Goal: Obtain resource: Obtain resource

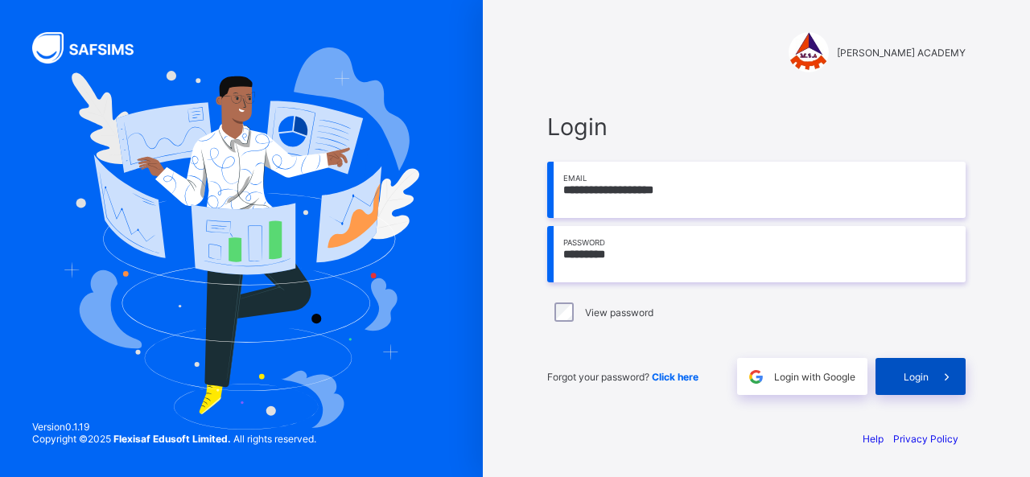
click at [900, 379] on div "Login" at bounding box center [921, 376] width 90 height 37
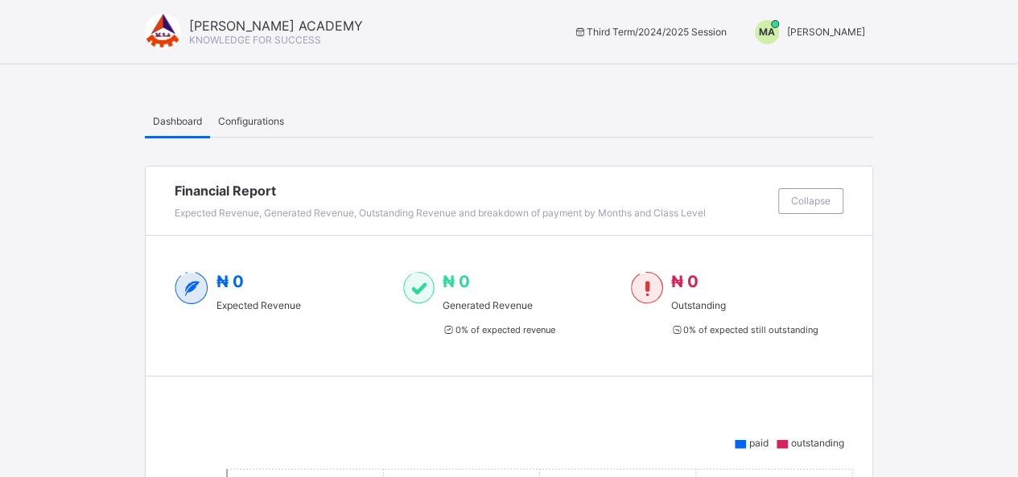
click at [839, 31] on span "[PERSON_NAME]" at bounding box center [826, 32] width 78 height 12
click at [834, 71] on span "Switch to Admin View" at bounding box center [805, 69] width 122 height 19
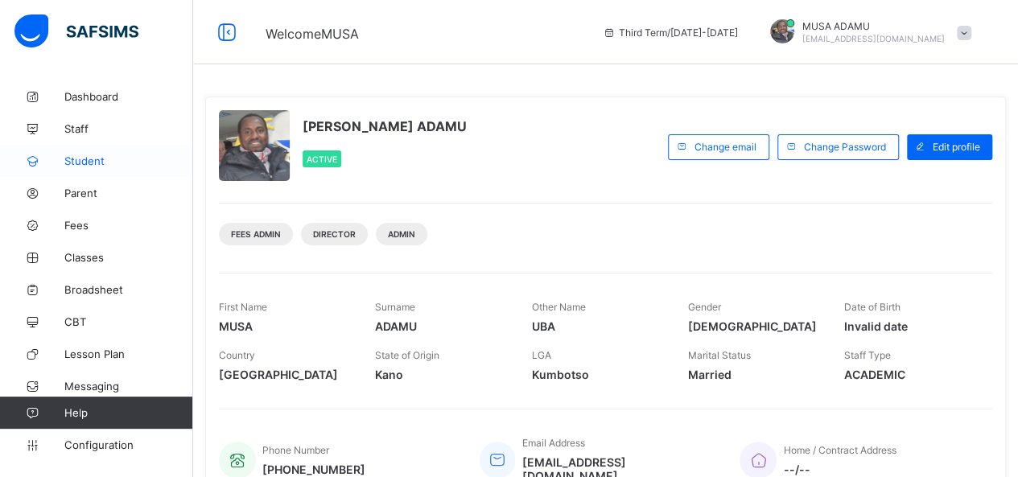
click at [84, 163] on span "Student" at bounding box center [128, 161] width 129 height 13
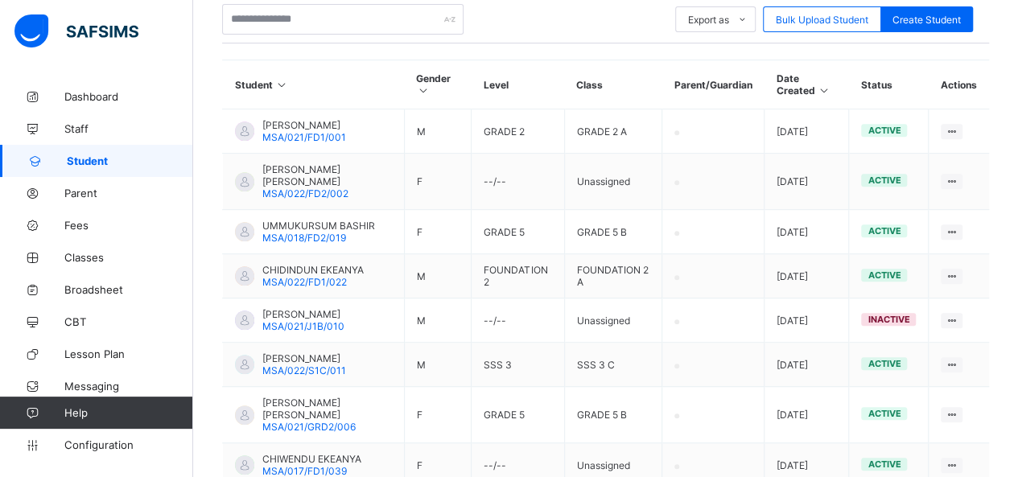
scroll to position [505, 0]
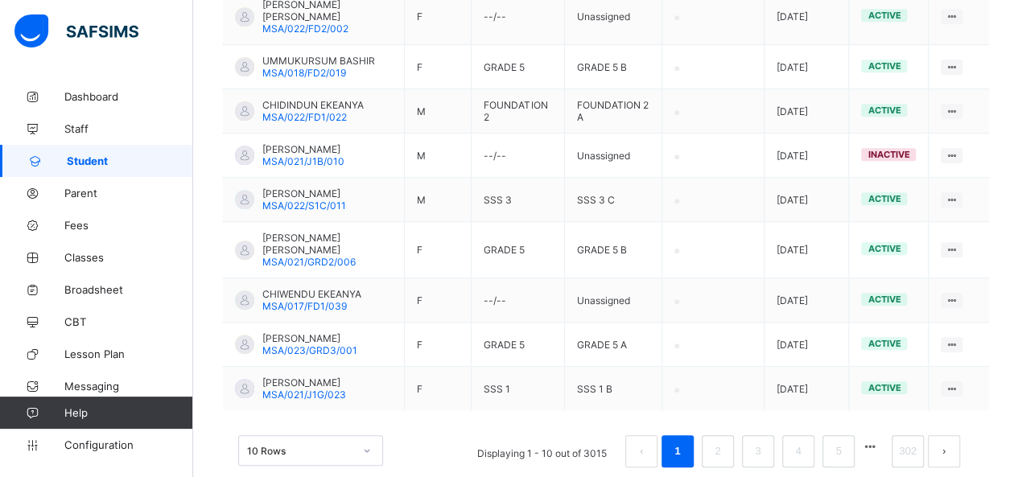
click at [369, 435] on div "10 Rows" at bounding box center [310, 450] width 145 height 31
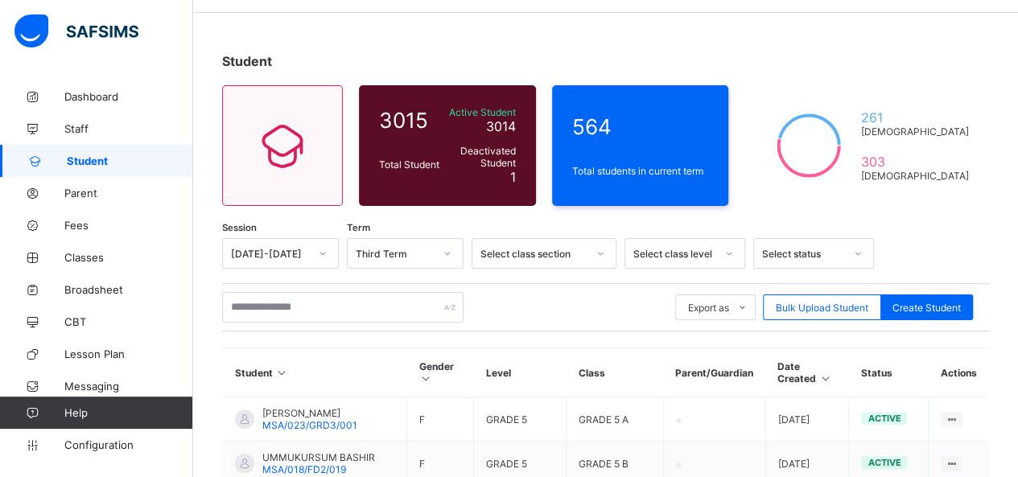
scroll to position [0, 0]
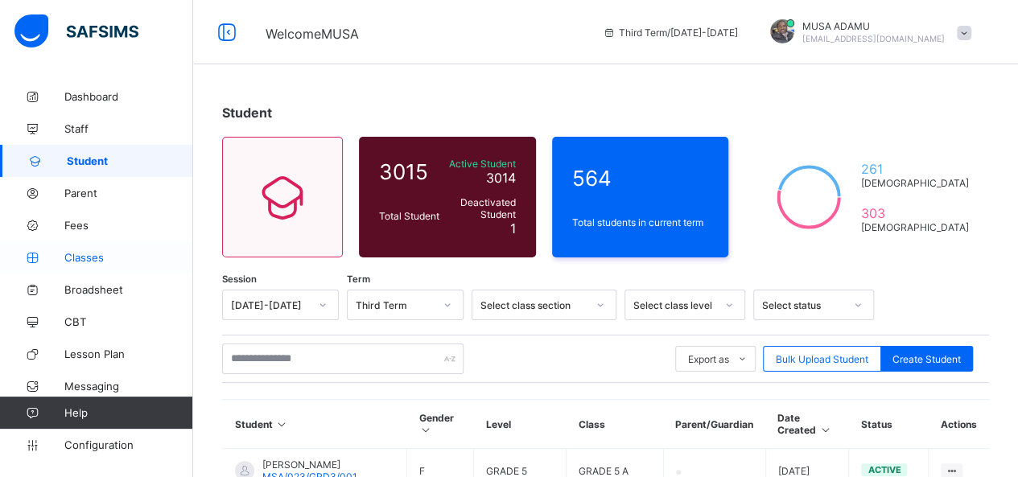
click at [100, 256] on span "Classes" at bounding box center [128, 257] width 129 height 13
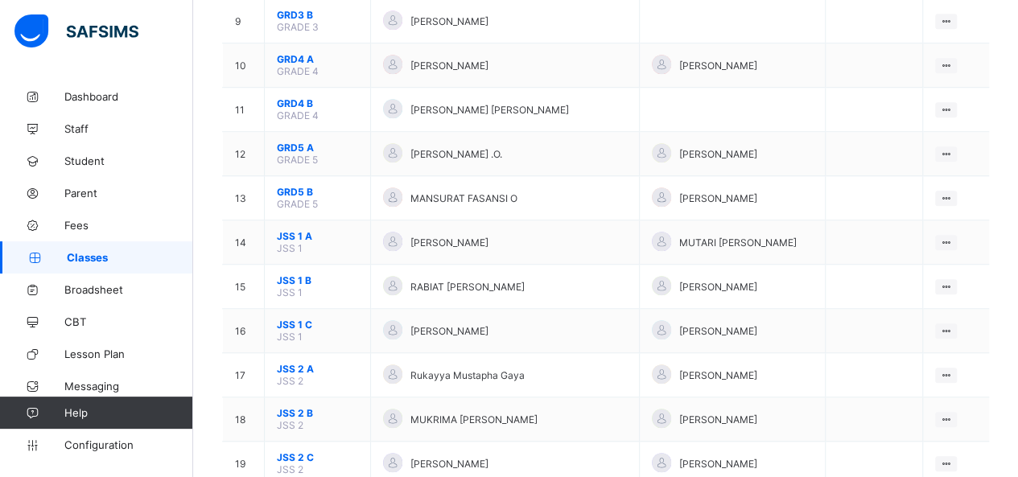
scroll to position [547, 0]
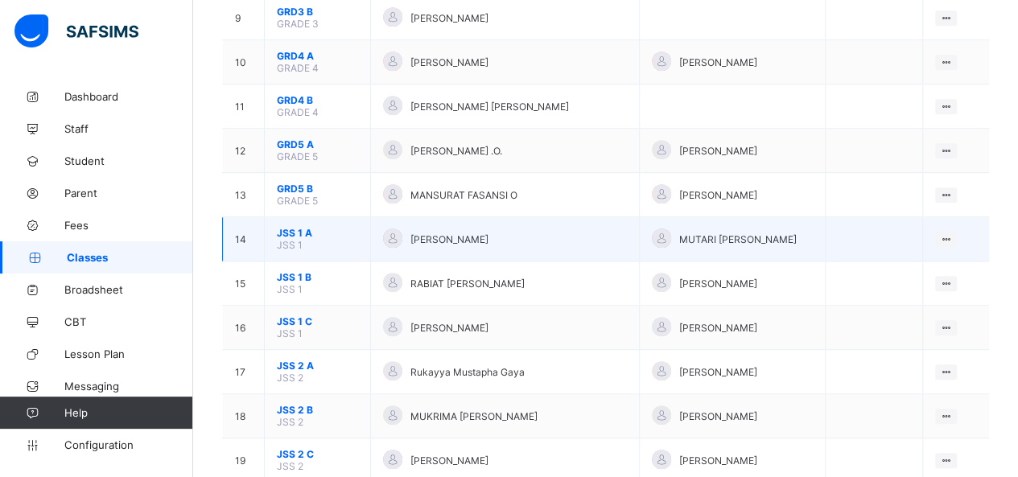
click at [293, 227] on span "JSS 1 A" at bounding box center [317, 233] width 81 height 12
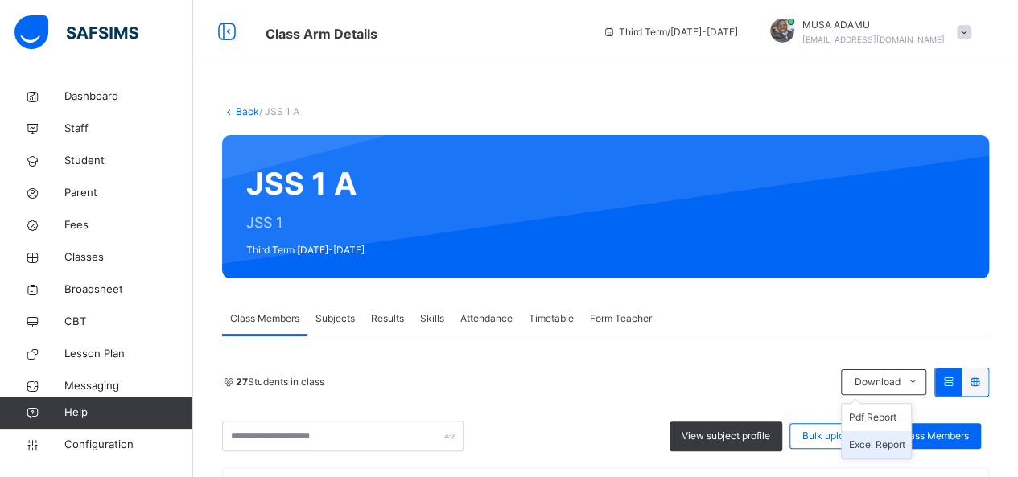
click at [876, 450] on li "Excel Report" at bounding box center [876, 444] width 69 height 27
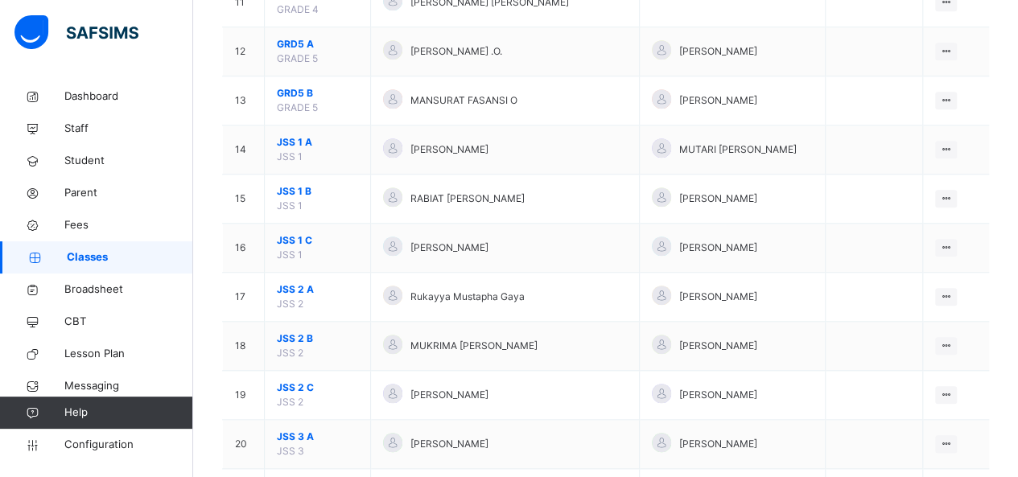
scroll to position [708, 0]
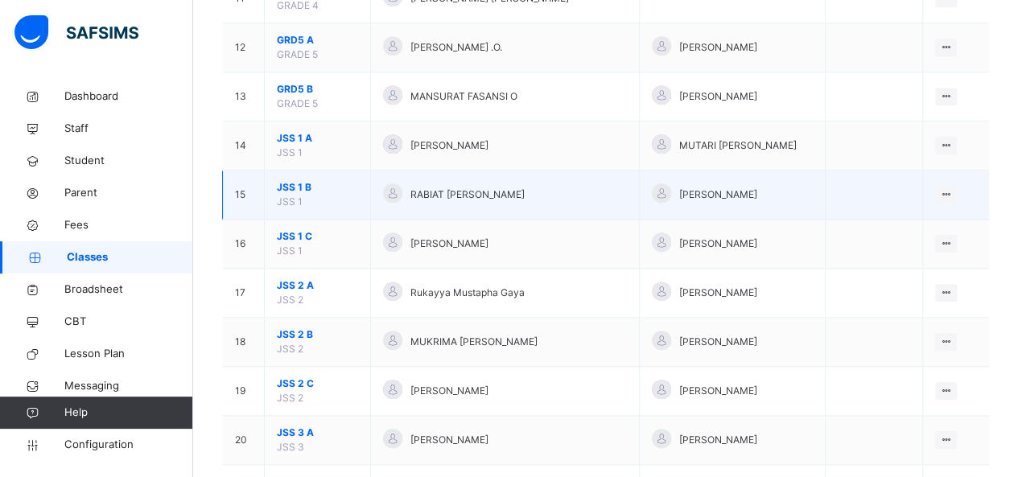
click at [288, 183] on span "JSS 1 B" at bounding box center [317, 187] width 81 height 14
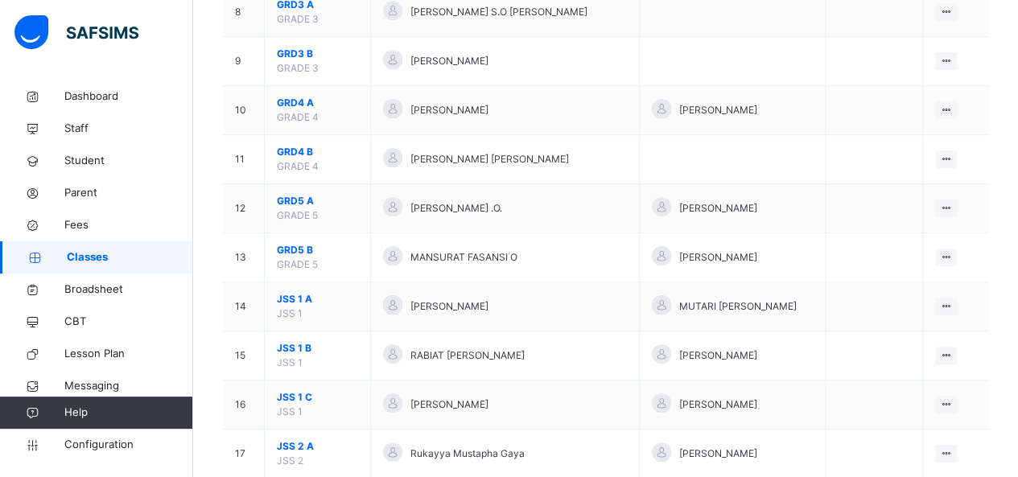
scroll to position [612, 0]
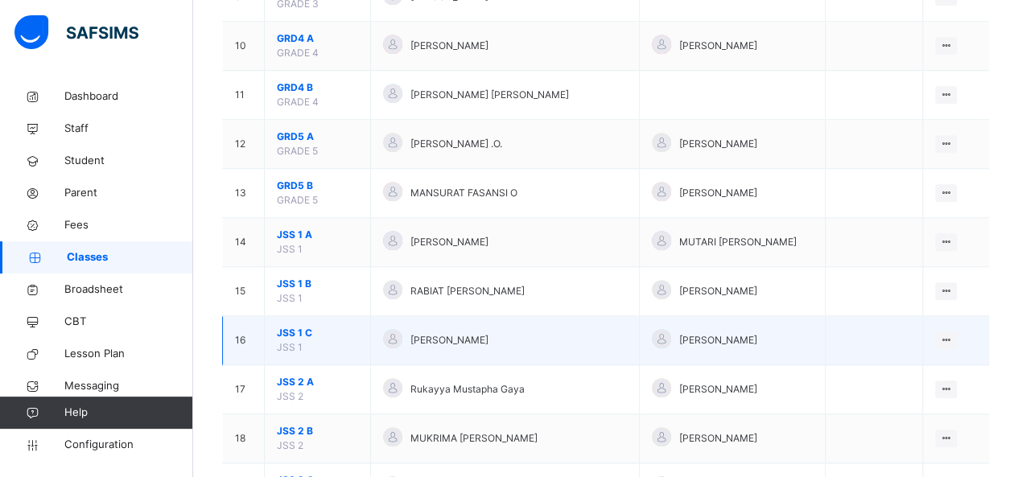
click at [285, 326] on span "JSS 1 C" at bounding box center [317, 333] width 81 height 14
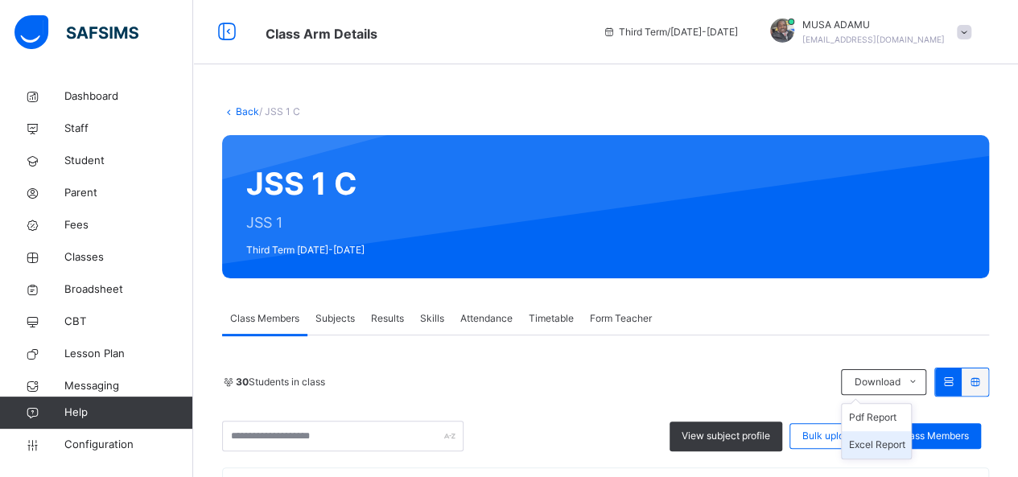
click at [880, 443] on li "Excel Report" at bounding box center [876, 444] width 69 height 27
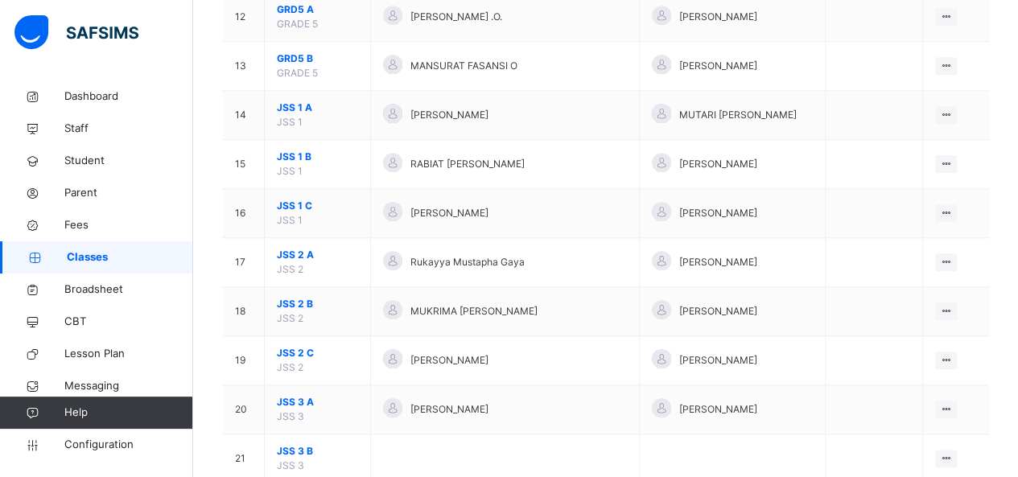
scroll to position [740, 0]
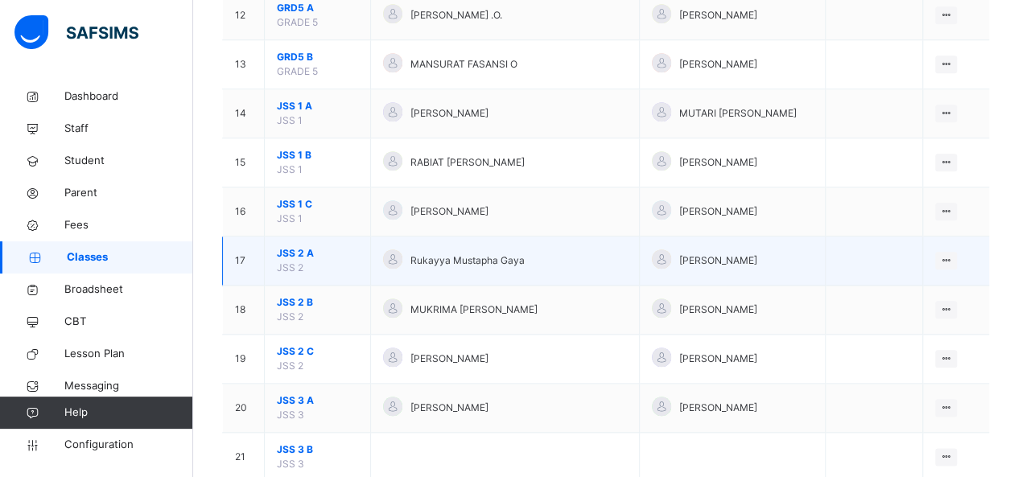
click at [293, 249] on span "JSS 2 A" at bounding box center [317, 253] width 81 height 14
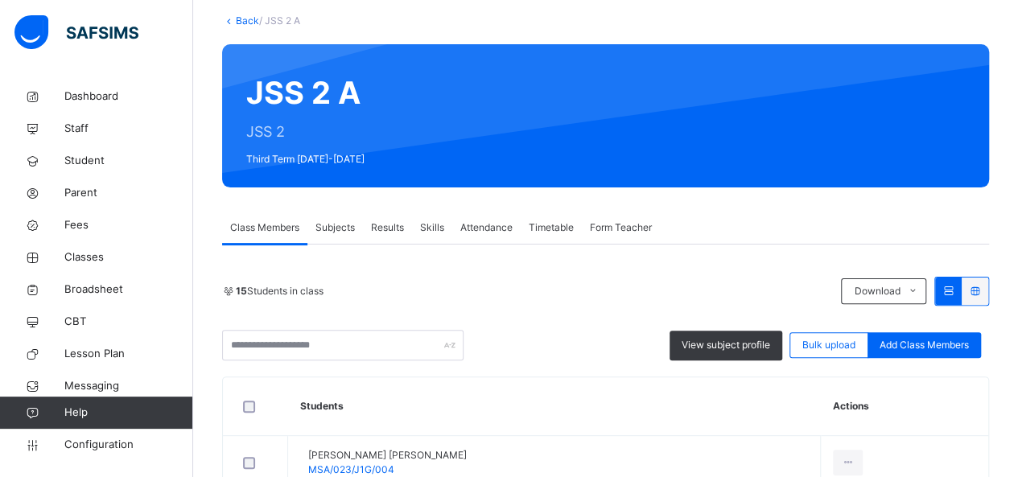
scroll to position [161, 0]
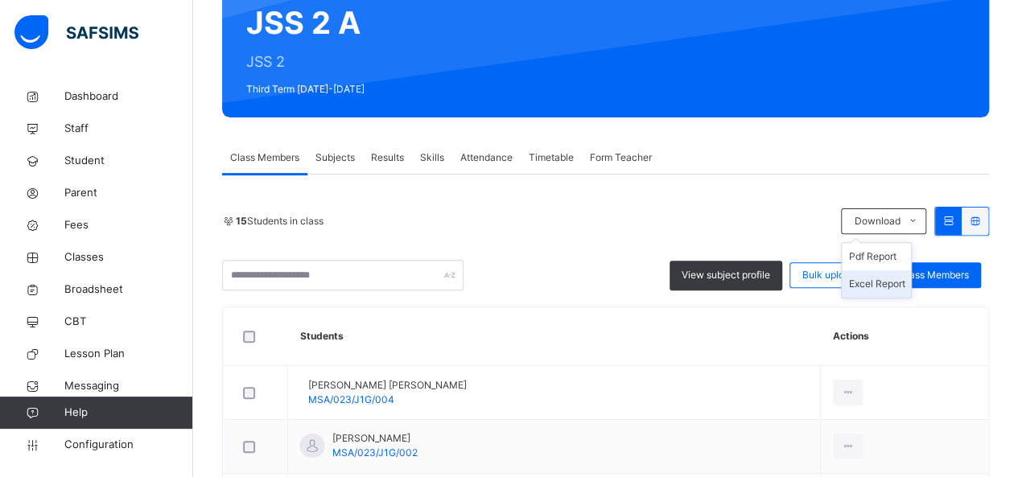
click at [876, 281] on li "Excel Report" at bounding box center [876, 283] width 69 height 27
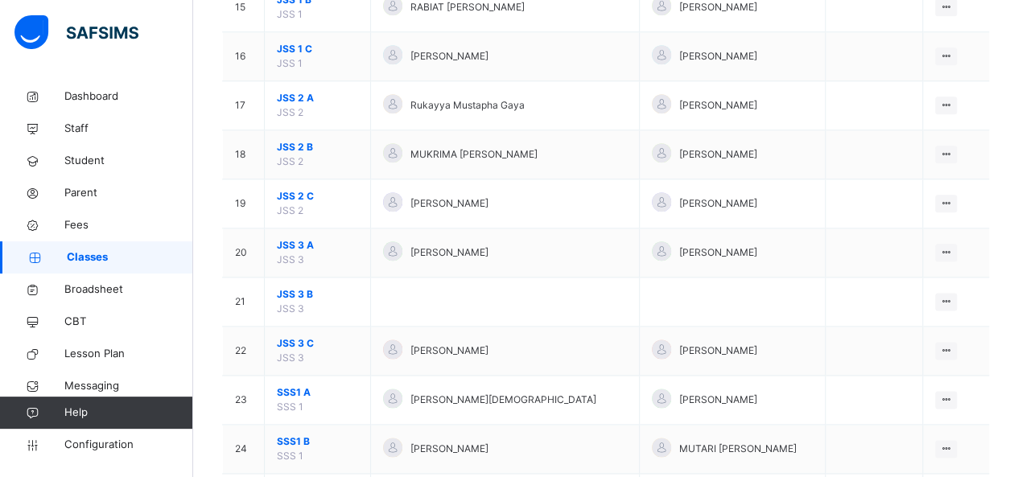
scroll to position [901, 0]
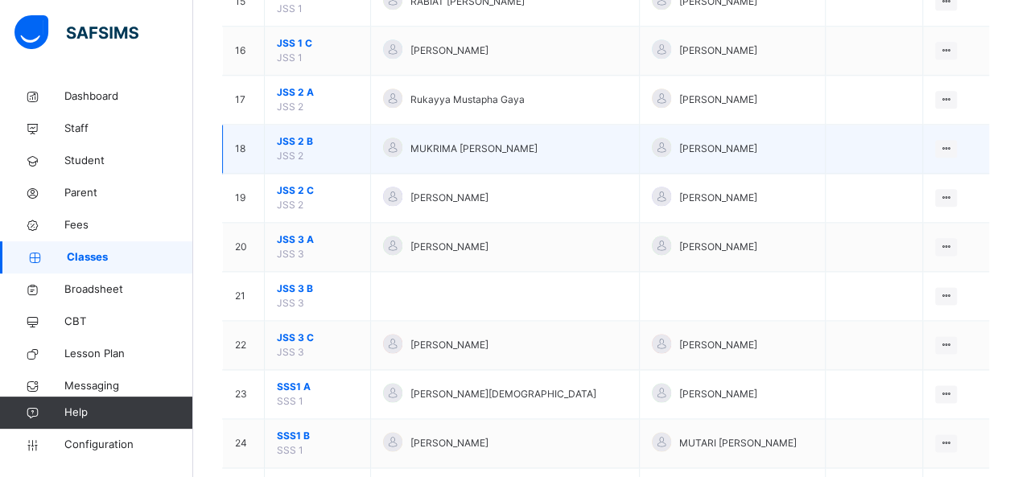
click at [288, 134] on span "JSS 2 B" at bounding box center [317, 141] width 81 height 14
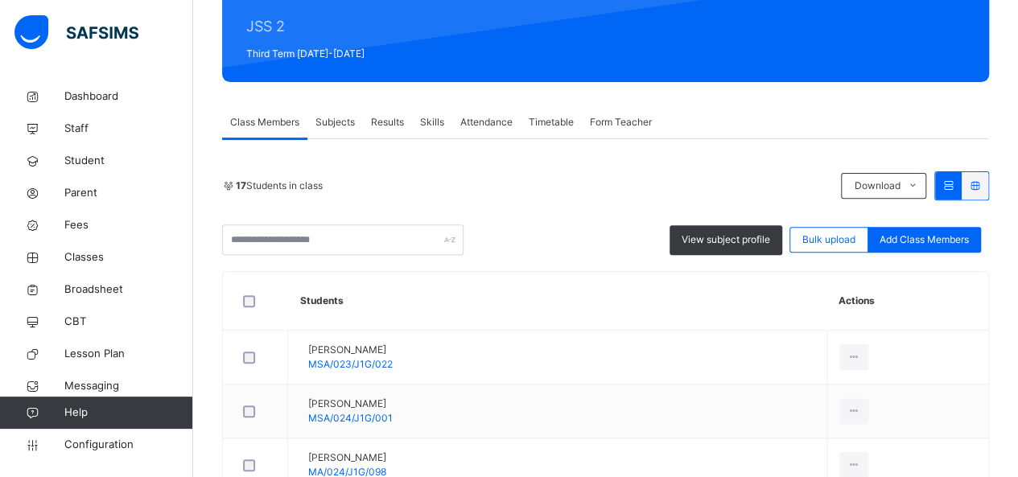
scroll to position [290, 0]
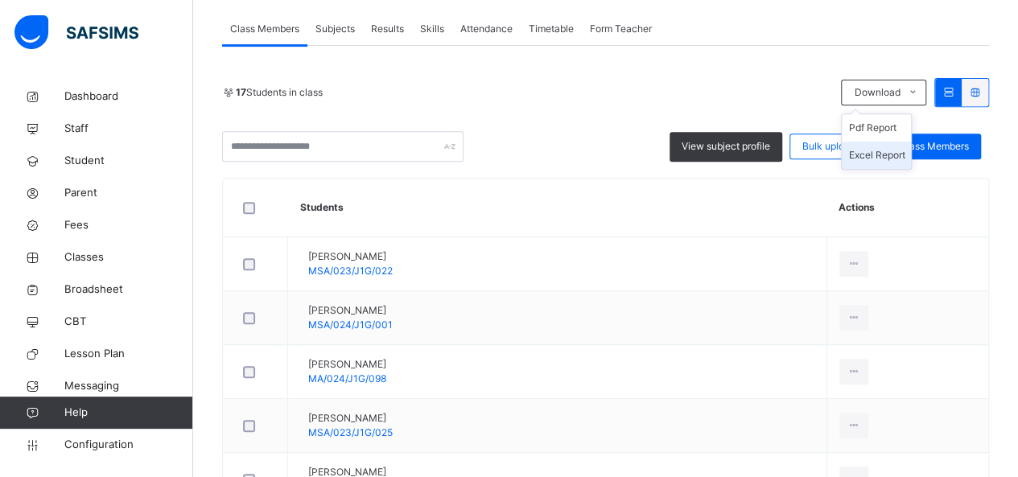
click at [877, 152] on li "Excel Report" at bounding box center [876, 155] width 69 height 27
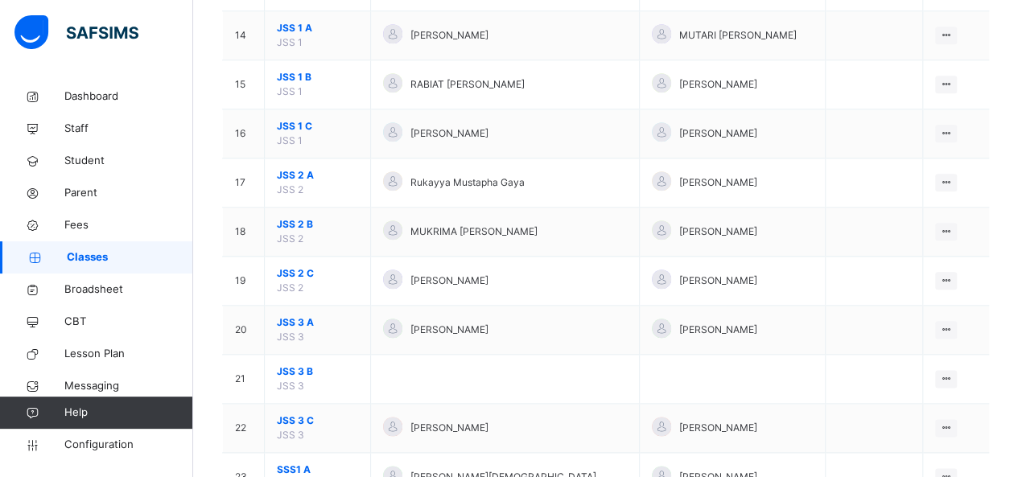
scroll to position [901, 0]
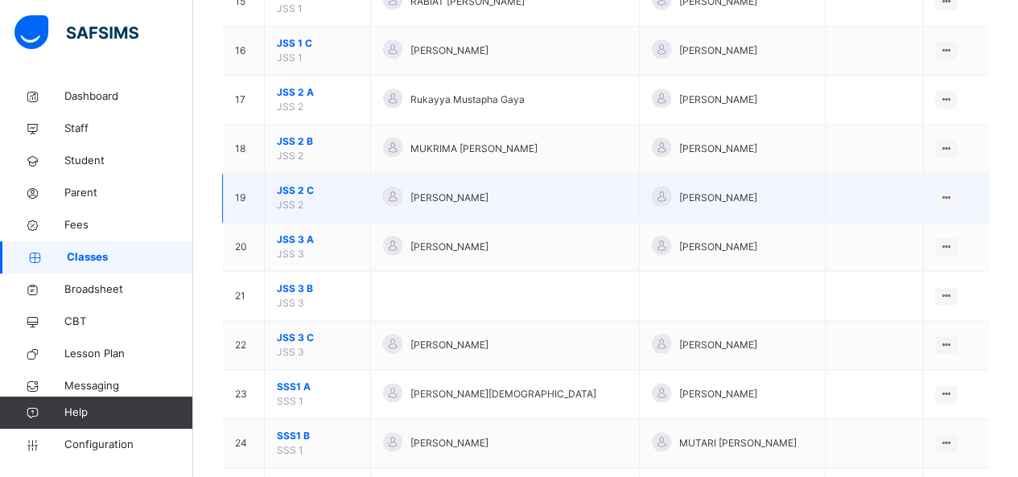
click at [289, 183] on span "JSS 2 C" at bounding box center [317, 190] width 81 height 14
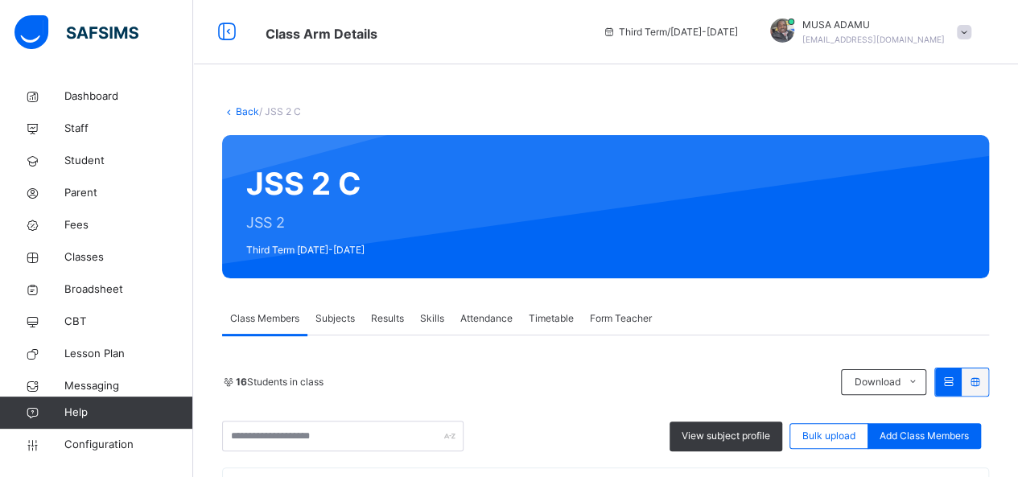
scroll to position [225, 0]
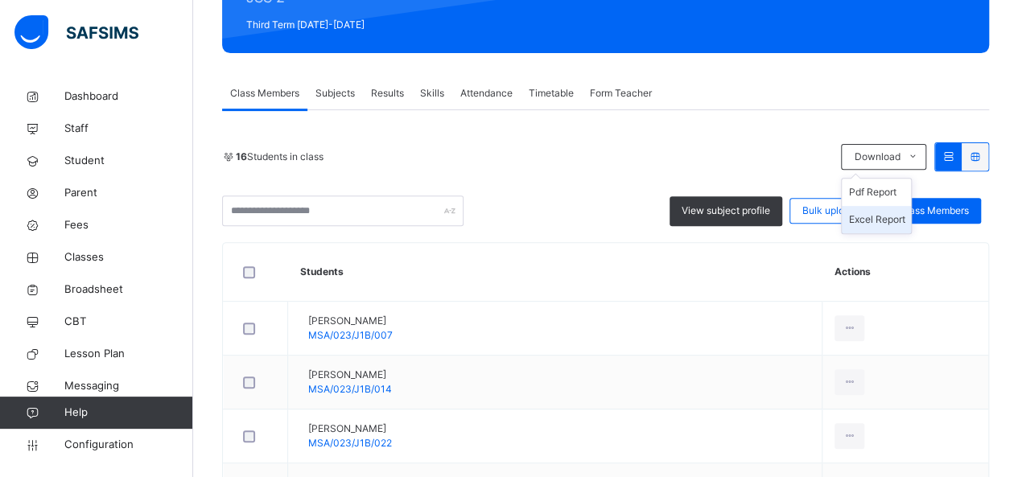
click at [875, 215] on li "Excel Report" at bounding box center [876, 219] width 69 height 27
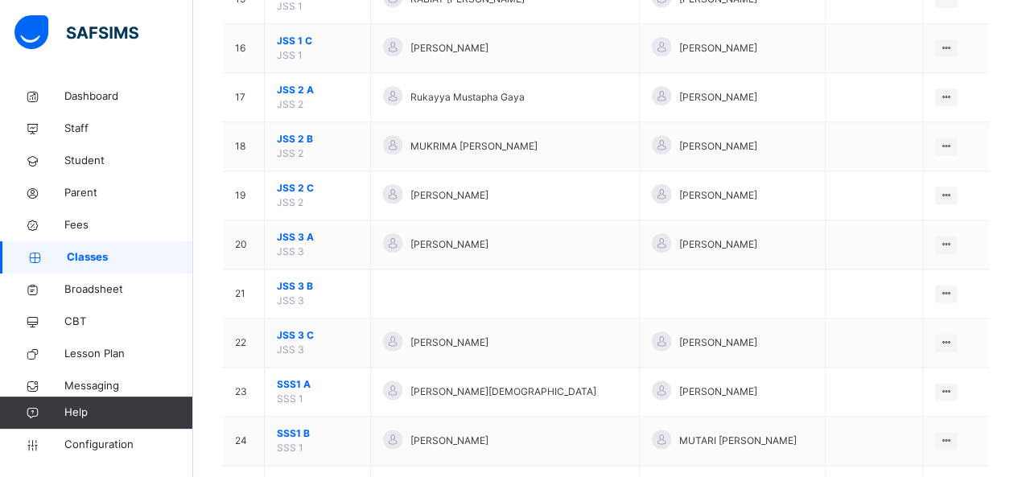
scroll to position [998, 0]
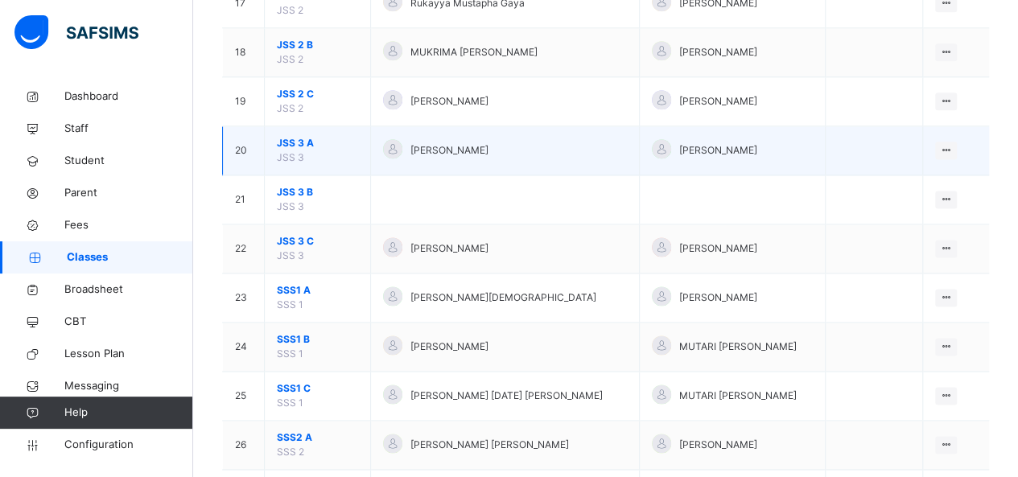
click at [290, 137] on span "JSS 3 A" at bounding box center [317, 143] width 81 height 14
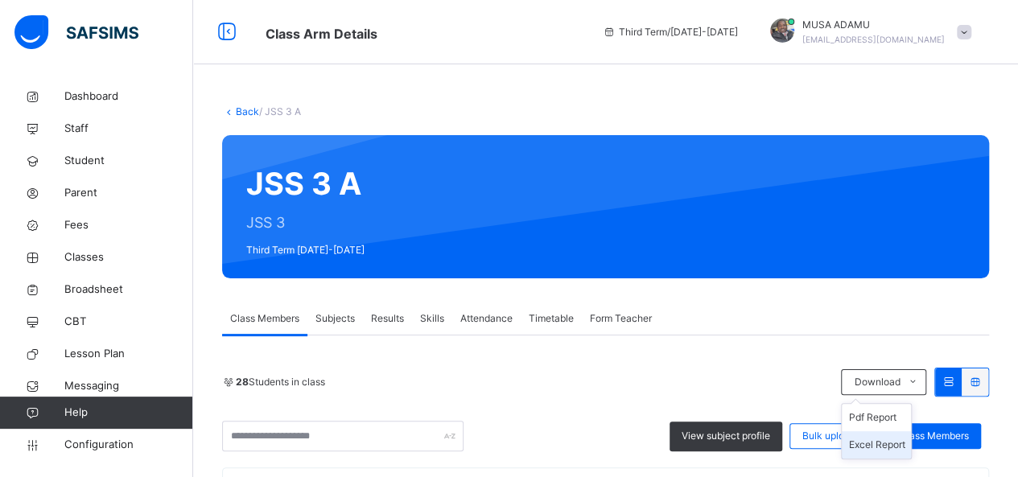
click at [881, 447] on li "Excel Report" at bounding box center [876, 444] width 69 height 27
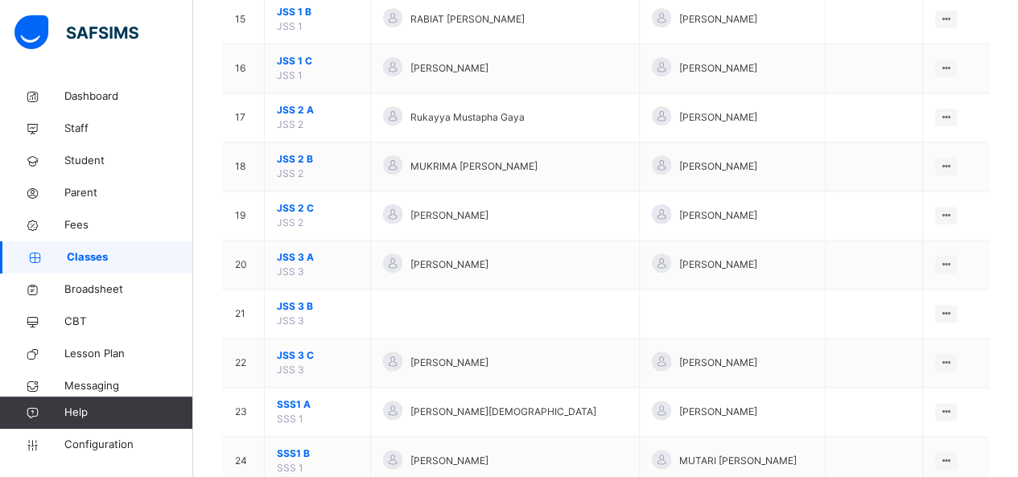
scroll to position [966, 0]
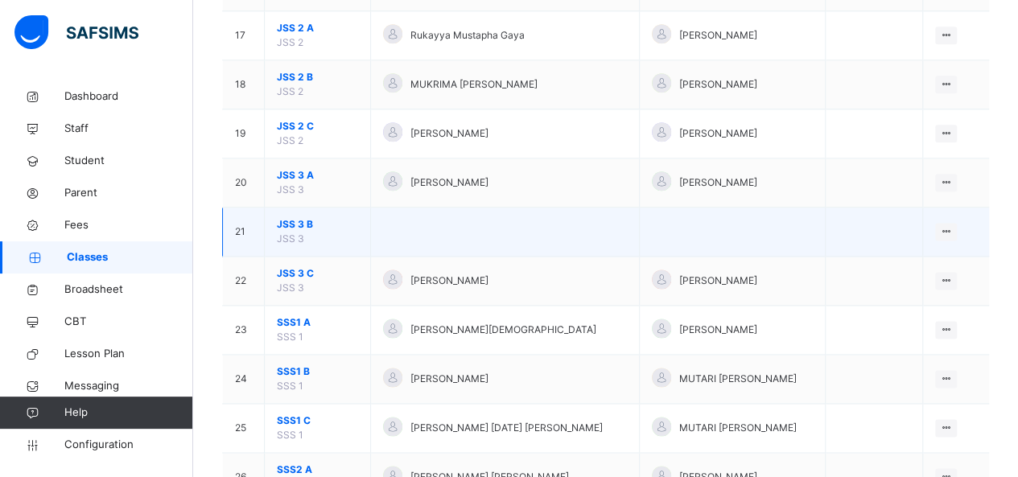
click at [293, 218] on span "JSS 3 B" at bounding box center [317, 224] width 81 height 14
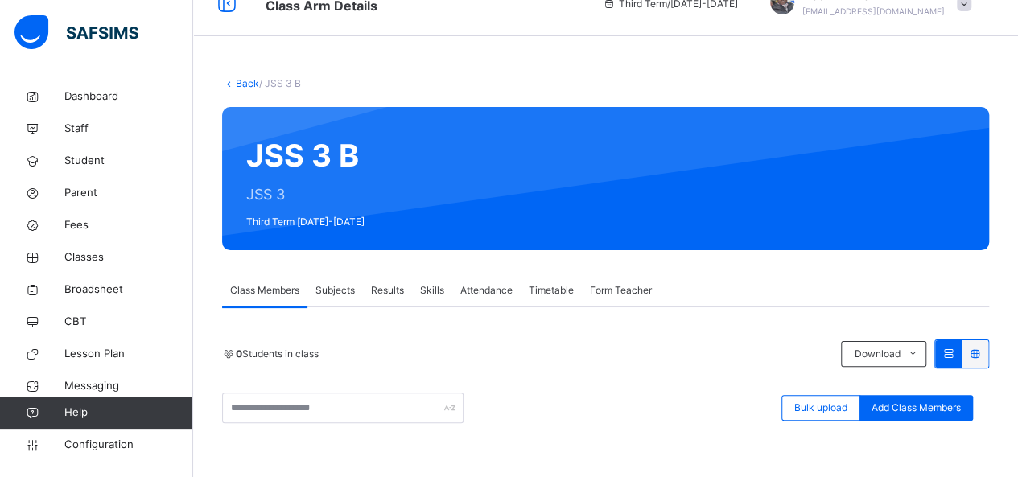
scroll to position [32, 0]
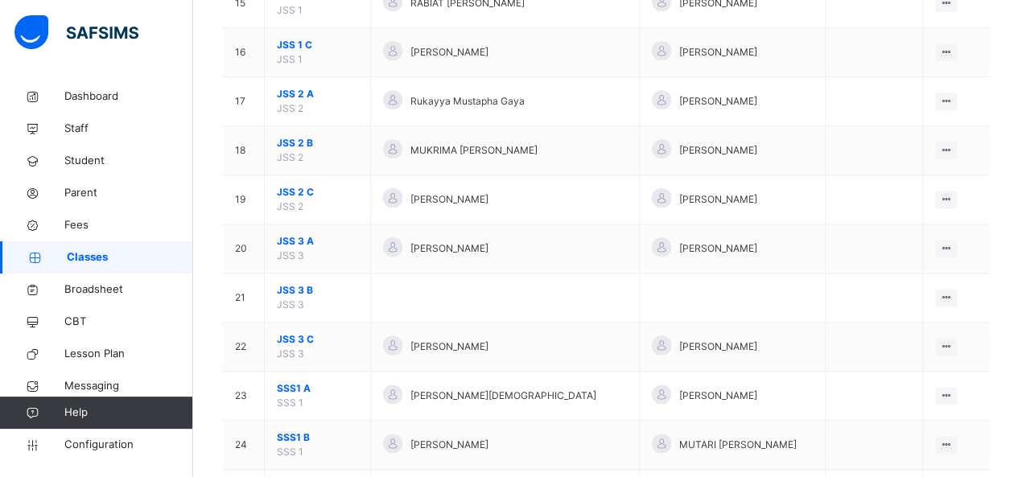
scroll to position [901, 0]
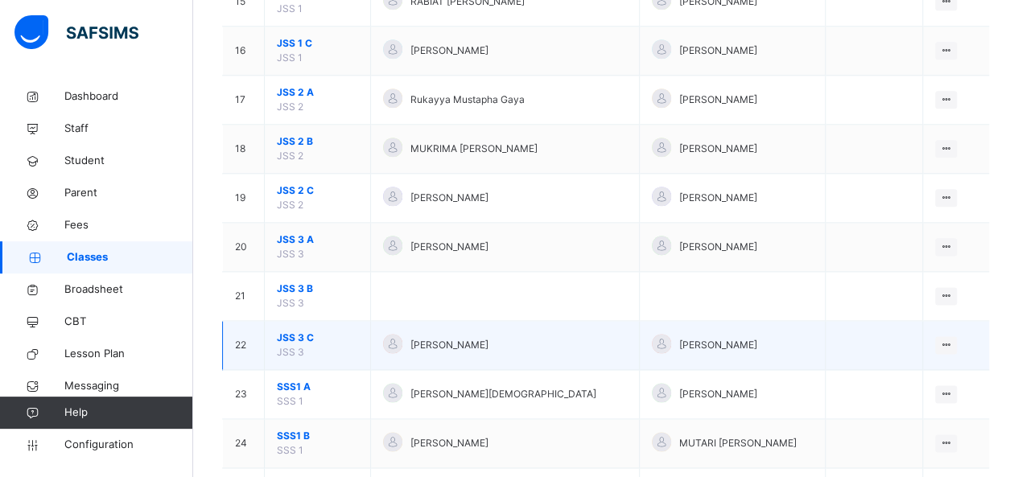
click at [284, 334] on span "JSS 3 C" at bounding box center [317, 338] width 81 height 14
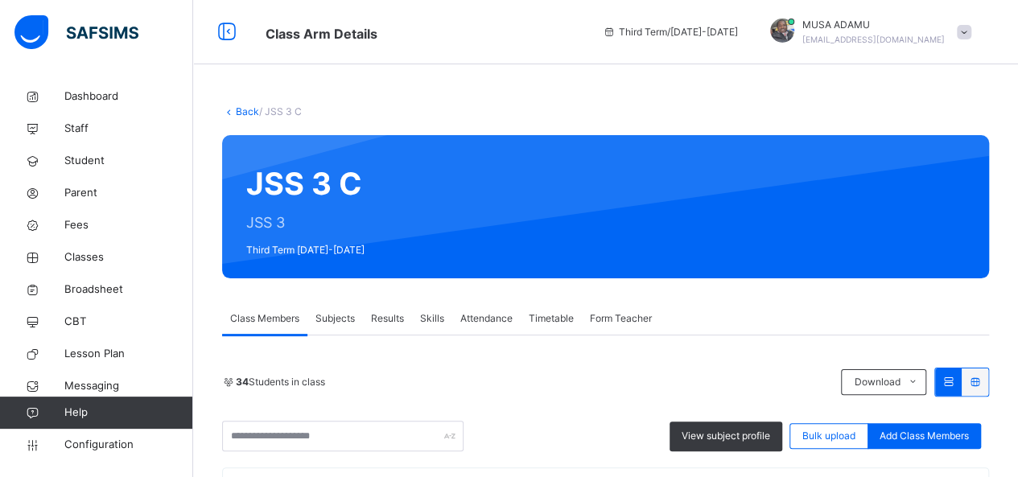
scroll to position [225, 0]
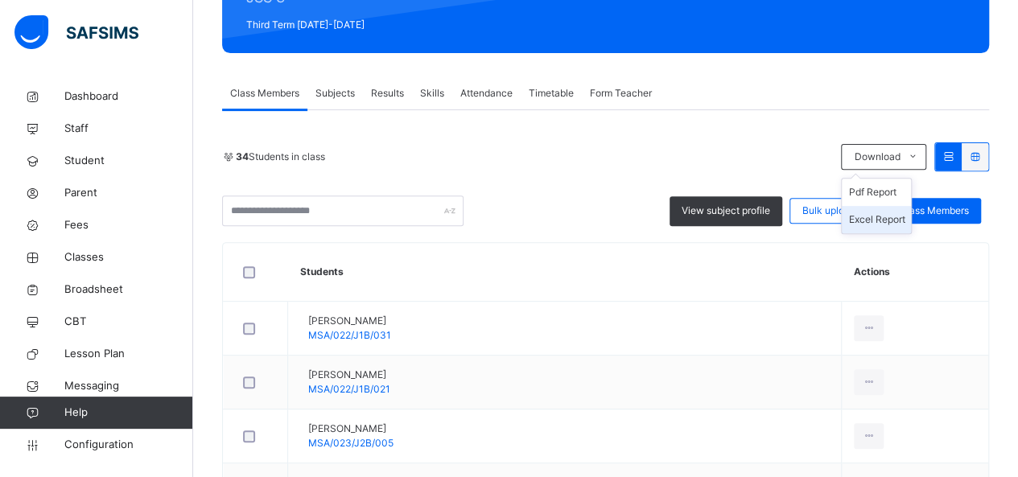
click at [883, 216] on li "Excel Report" at bounding box center [876, 219] width 69 height 27
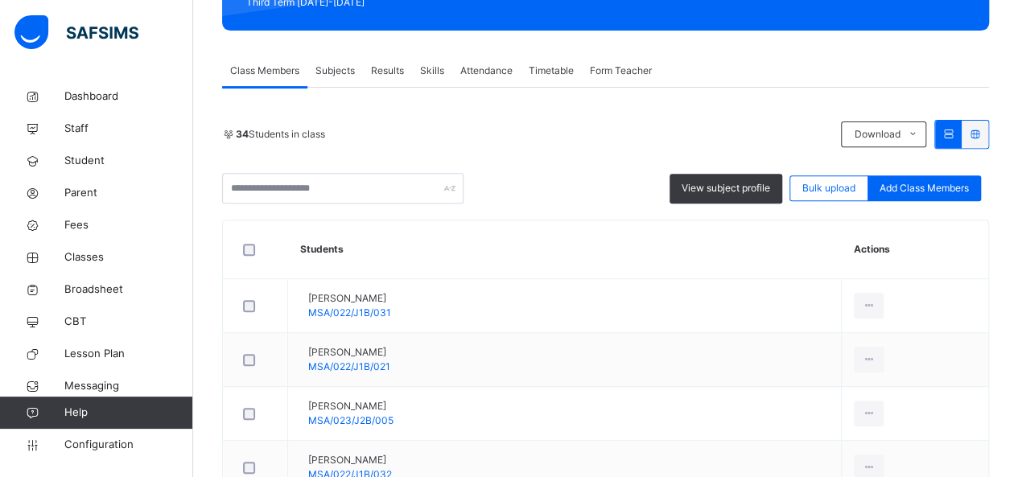
scroll to position [322, 0]
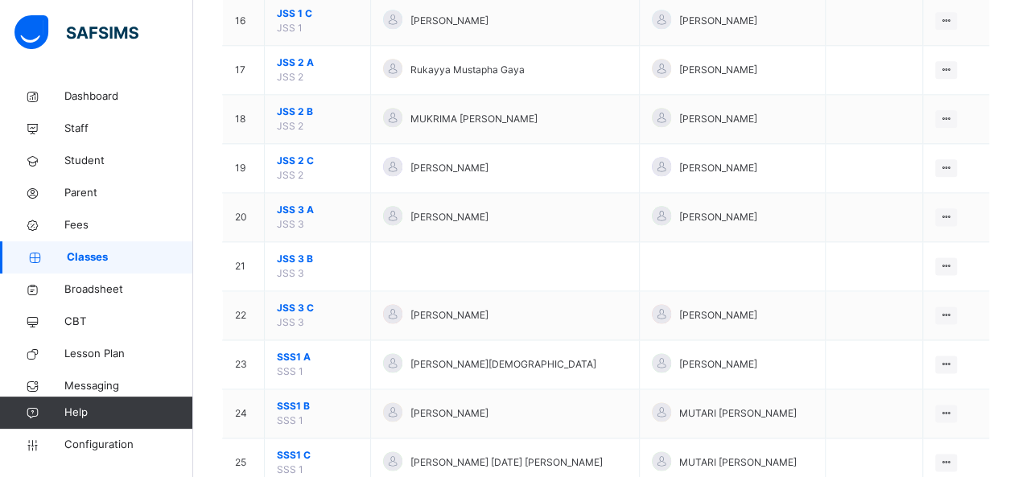
scroll to position [933, 0]
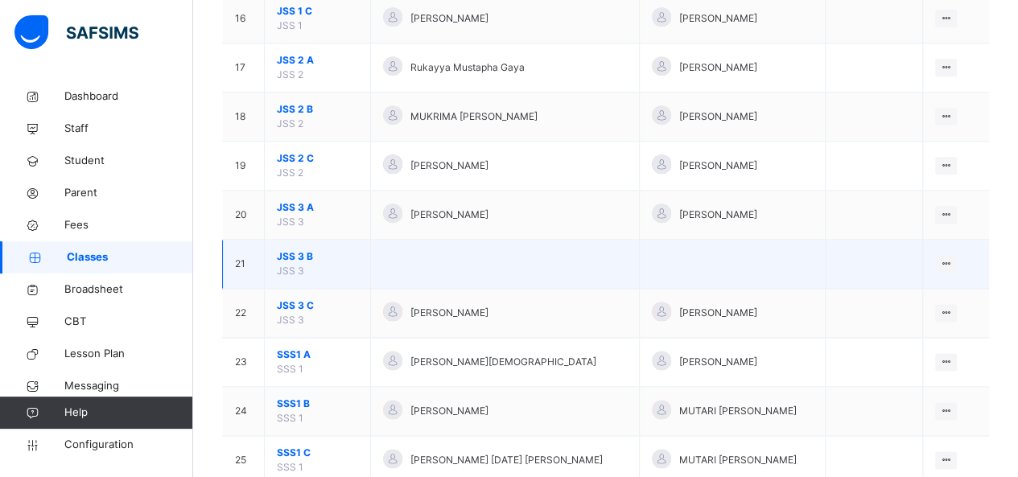
click at [291, 250] on span "JSS 3 B" at bounding box center [317, 256] width 81 height 14
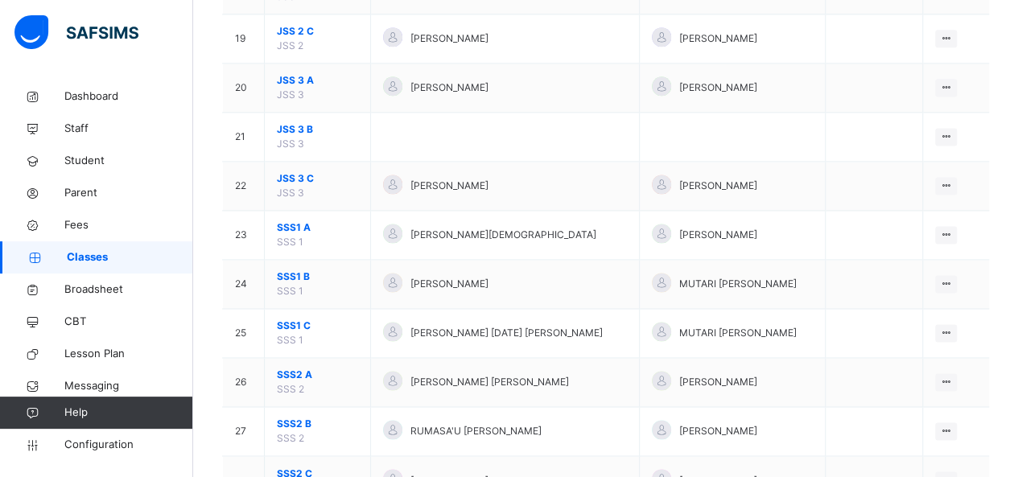
scroll to position [1062, 0]
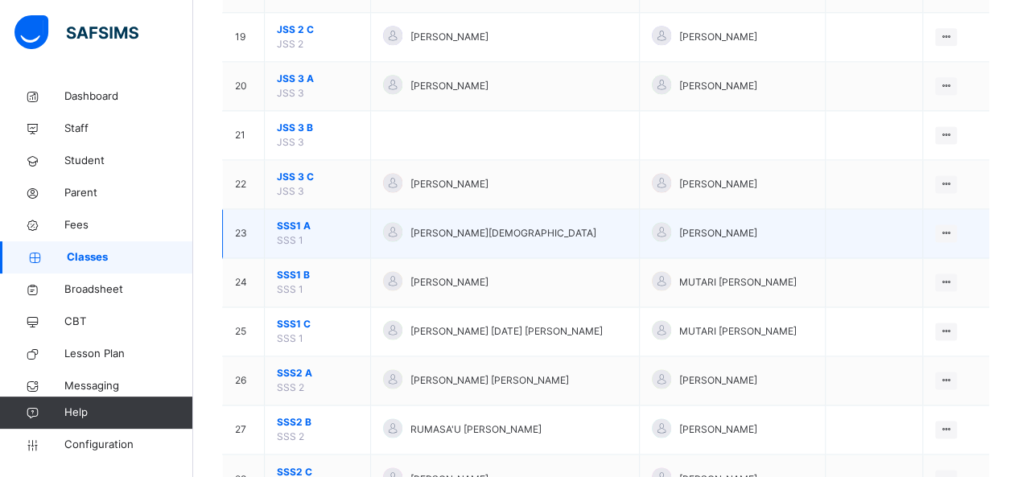
click at [286, 219] on span "SSS1 A" at bounding box center [317, 226] width 81 height 14
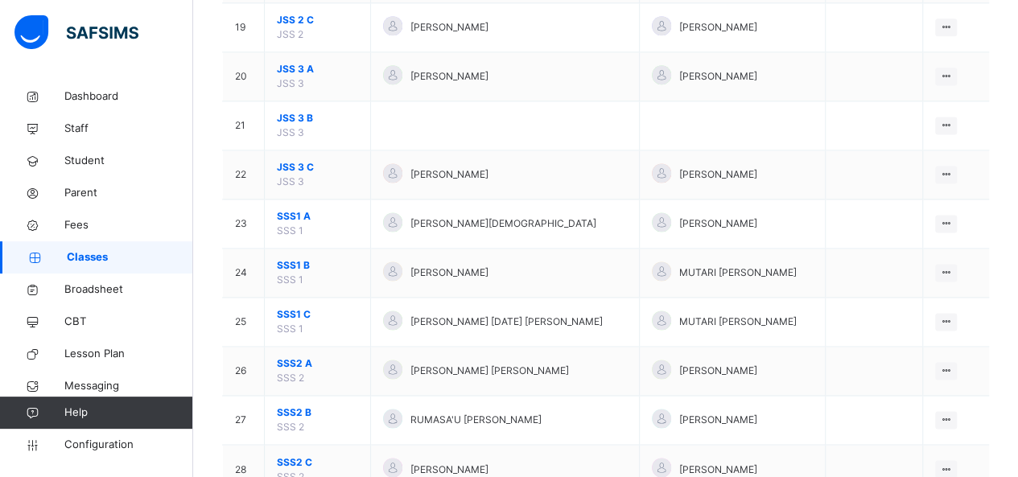
scroll to position [1073, 0]
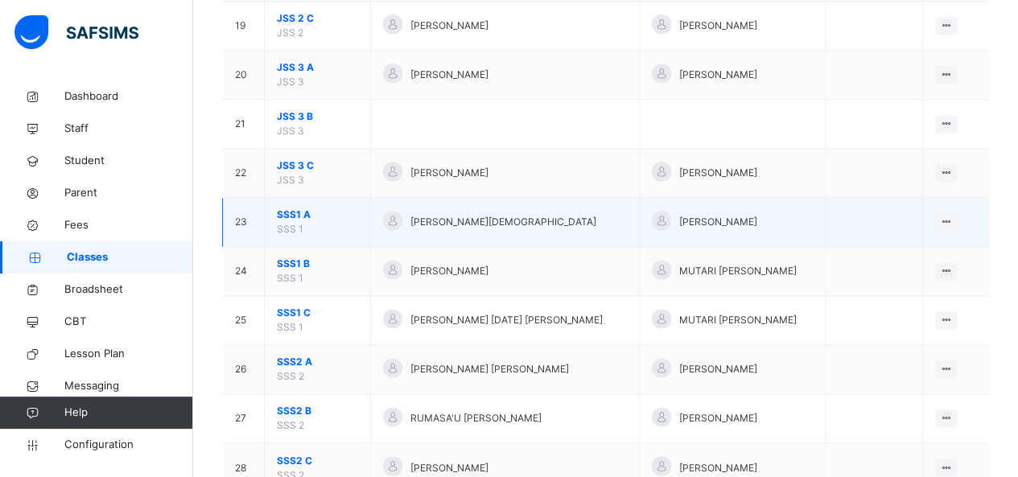
click at [282, 208] on span "SSS1 A" at bounding box center [317, 215] width 81 height 14
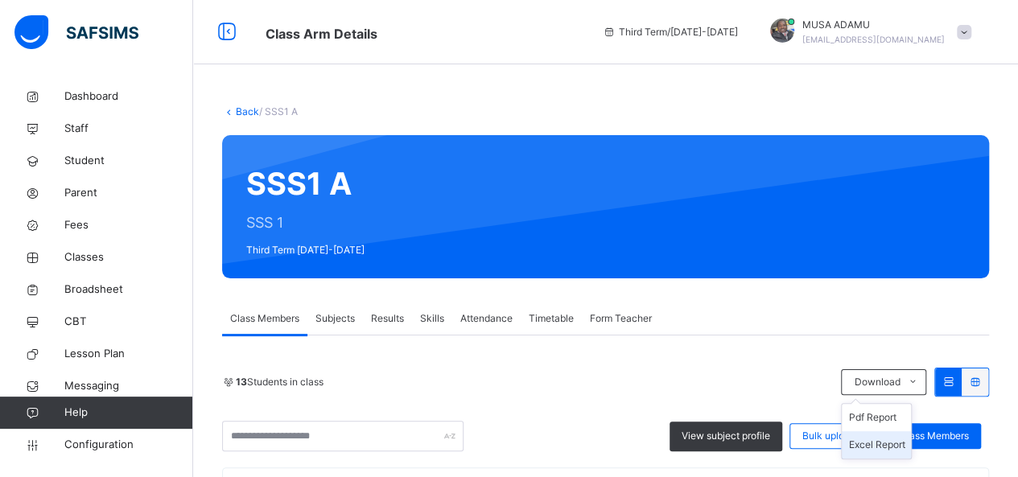
click at [884, 444] on li "Excel Report" at bounding box center [876, 444] width 69 height 27
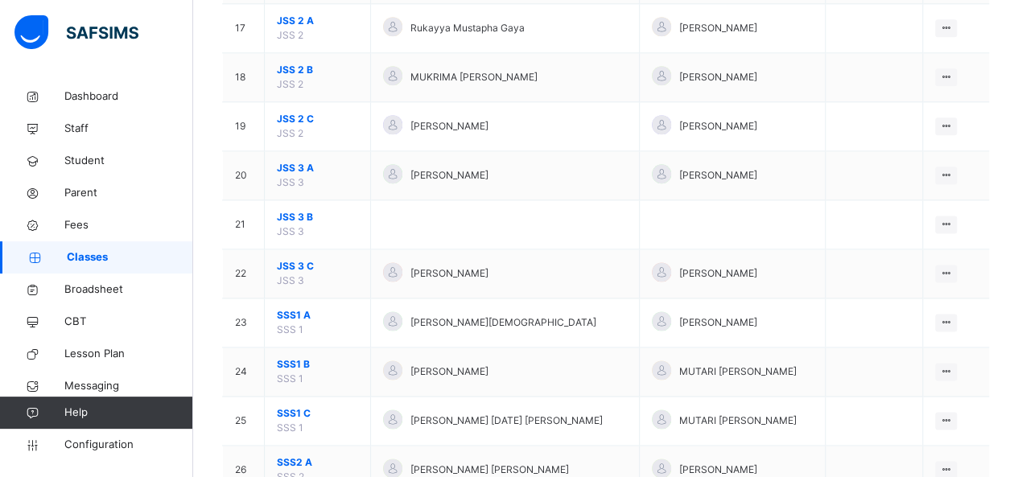
scroll to position [998, 0]
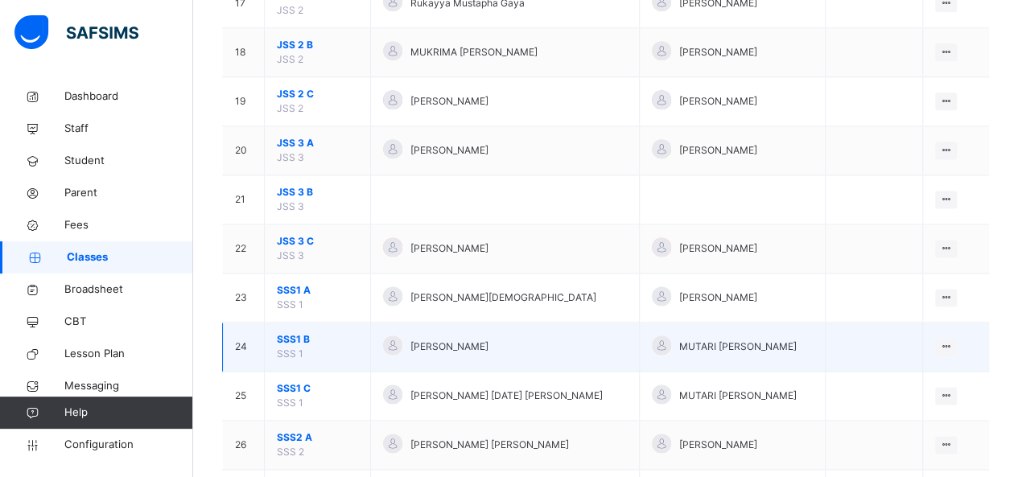
click at [295, 332] on span "SSS1 B" at bounding box center [317, 339] width 81 height 14
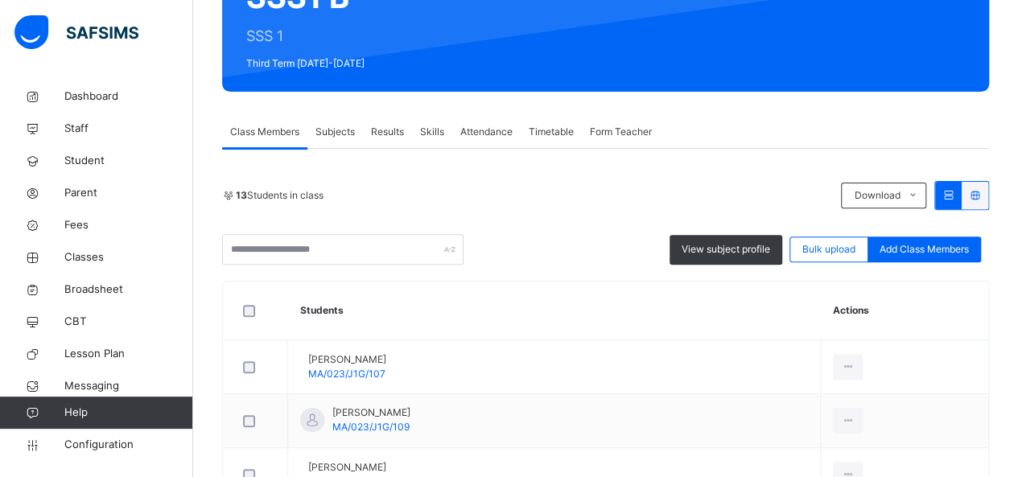
scroll to position [193, 0]
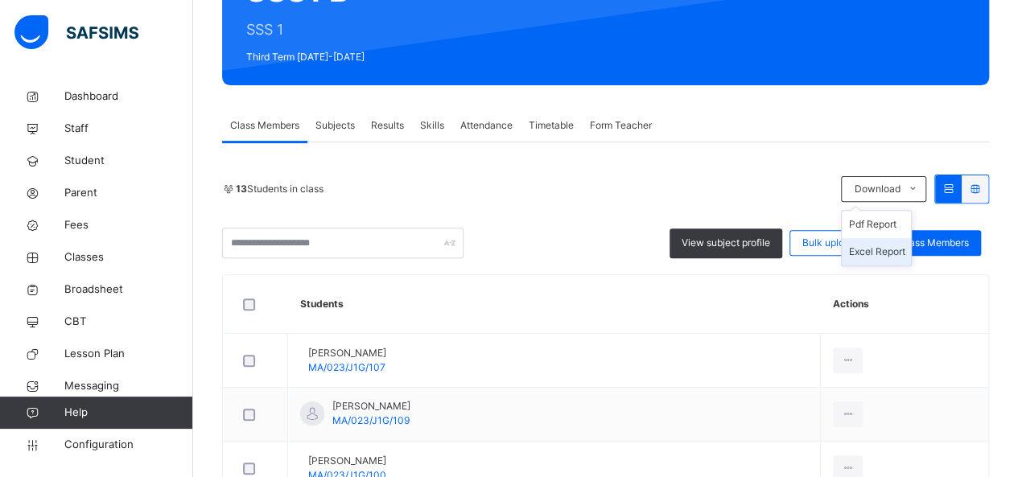
click at [877, 252] on li "Excel Report" at bounding box center [876, 251] width 69 height 27
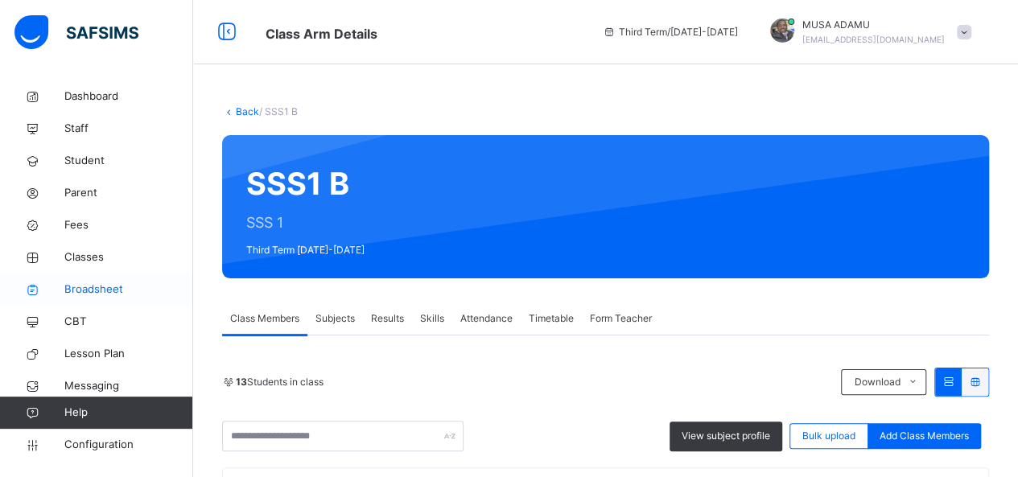
scroll to position [0, 0]
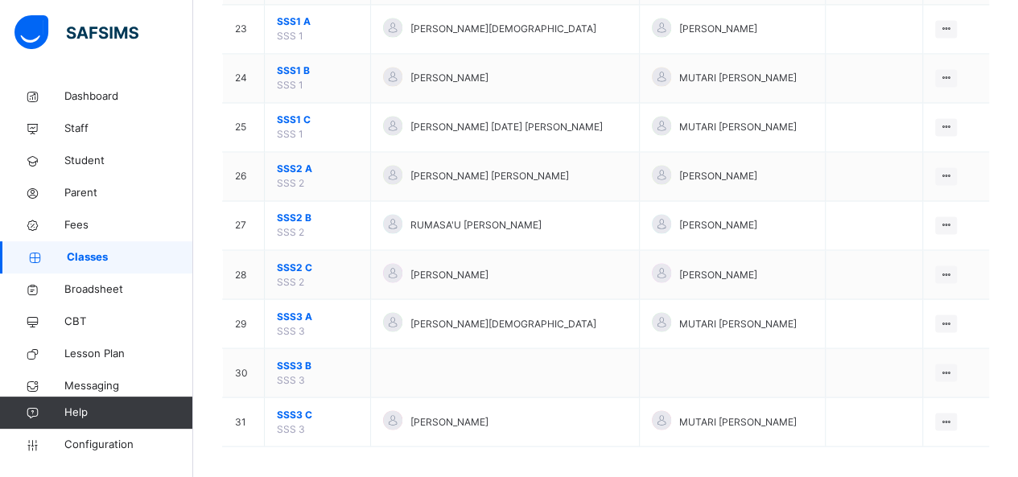
scroll to position [1267, 0]
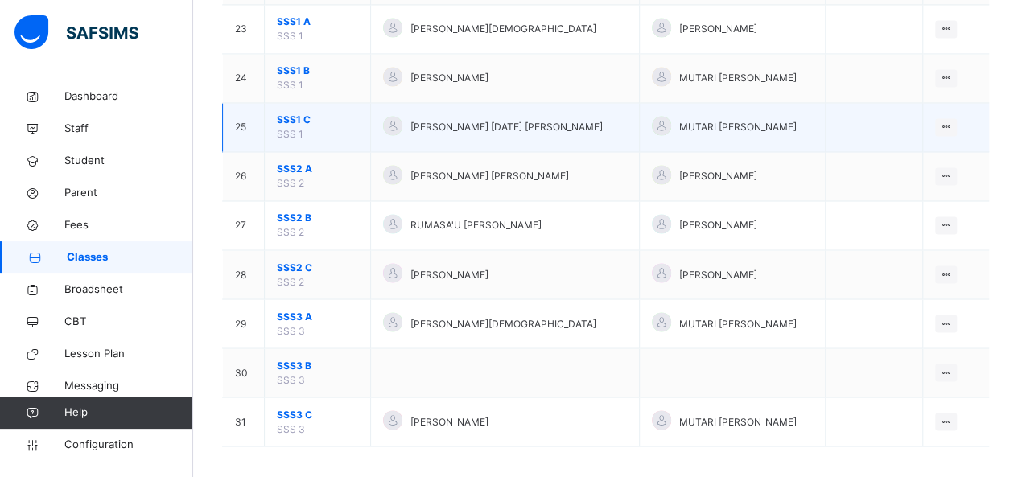
click at [286, 113] on span "SSS1 C" at bounding box center [317, 120] width 81 height 14
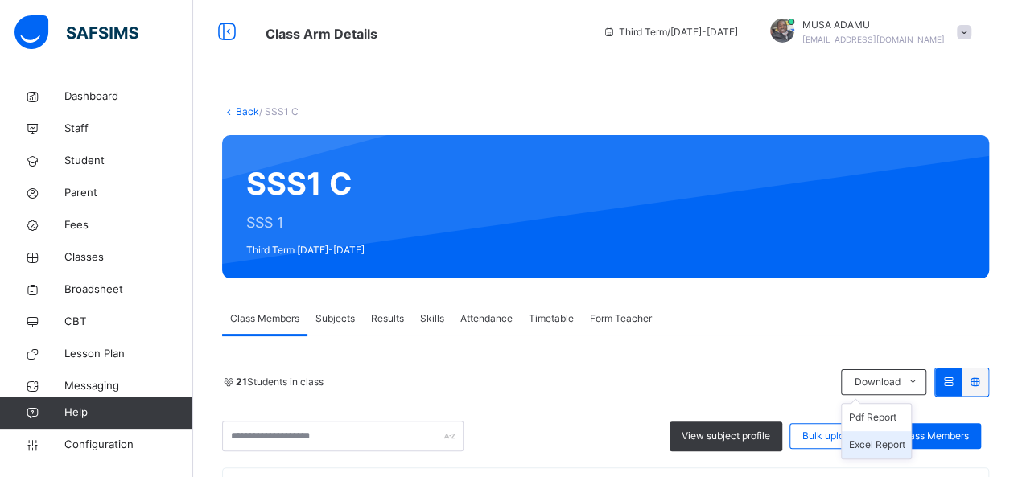
click at [880, 443] on li "Excel Report" at bounding box center [876, 444] width 69 height 27
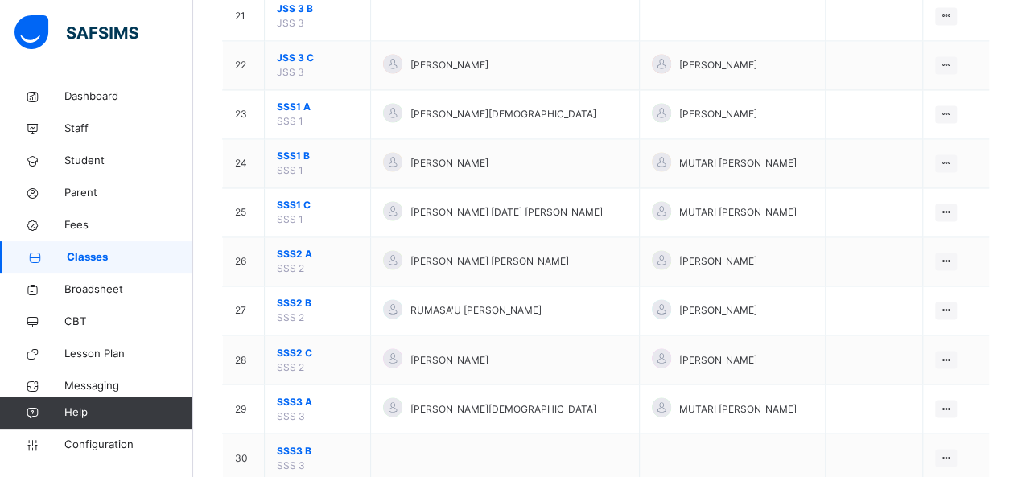
scroll to position [1223, 0]
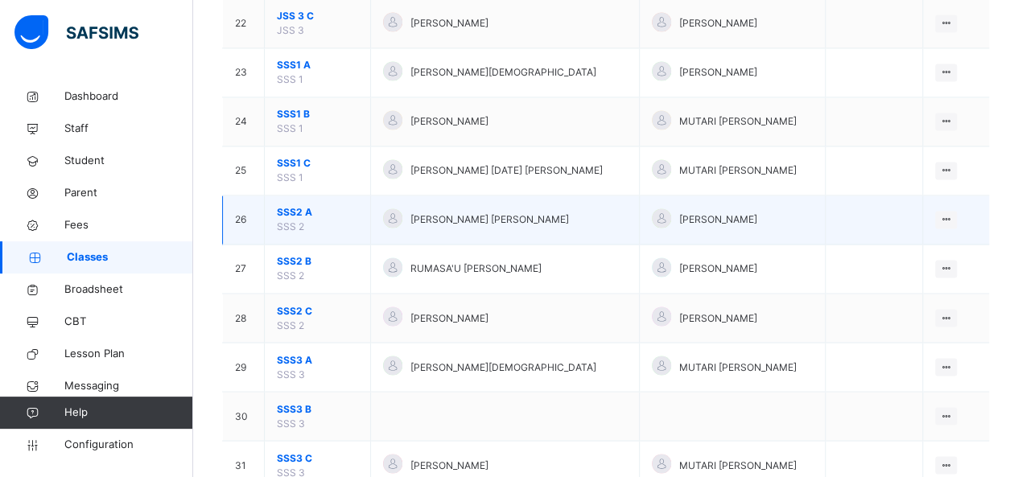
click at [293, 205] on span "SSS2 A" at bounding box center [317, 212] width 81 height 14
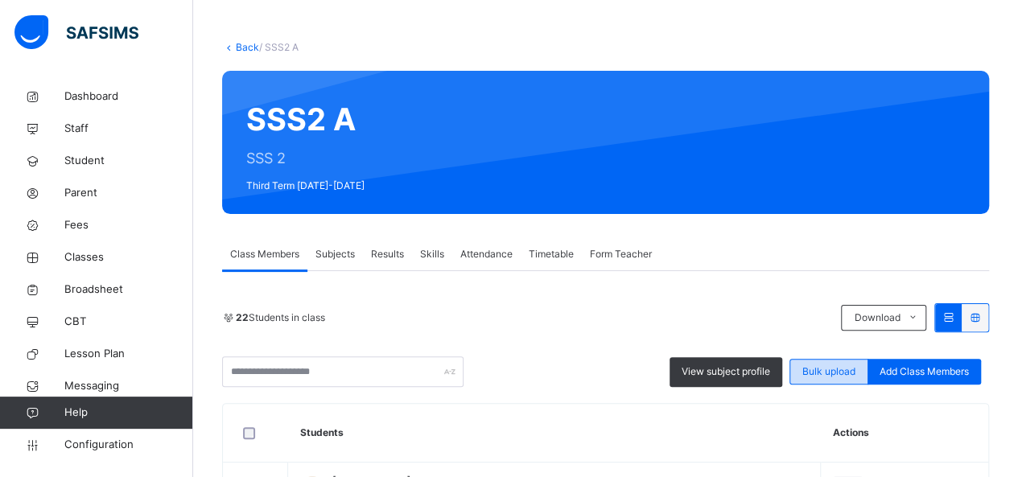
scroll to position [161, 0]
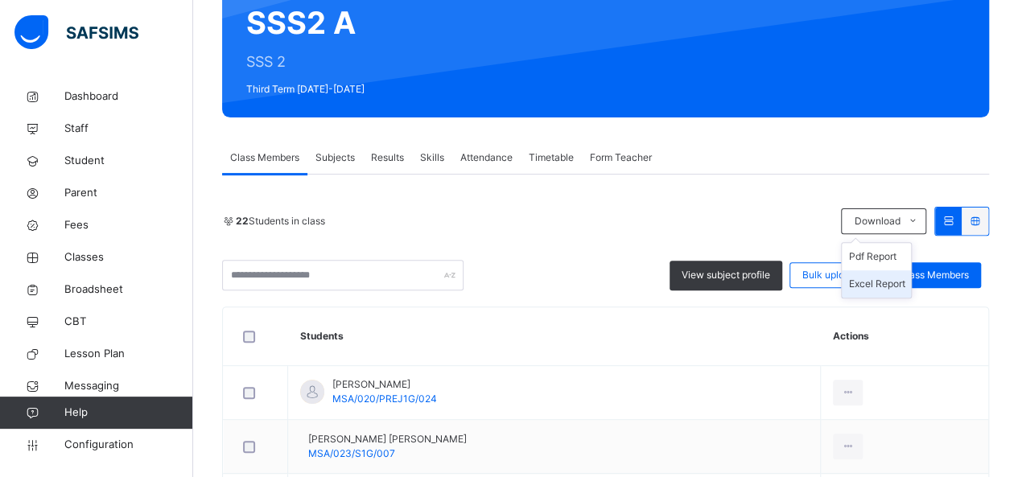
click at [880, 280] on li "Excel Report" at bounding box center [876, 283] width 69 height 27
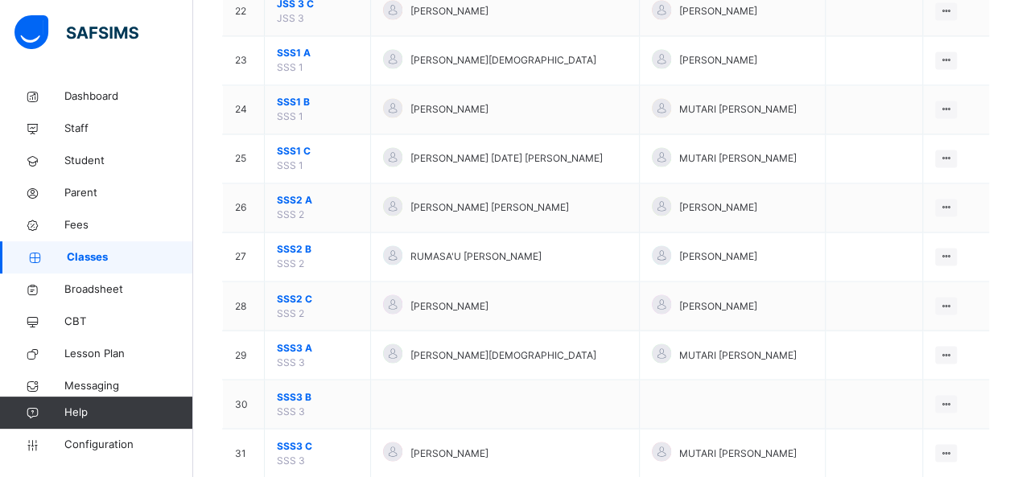
scroll to position [1267, 0]
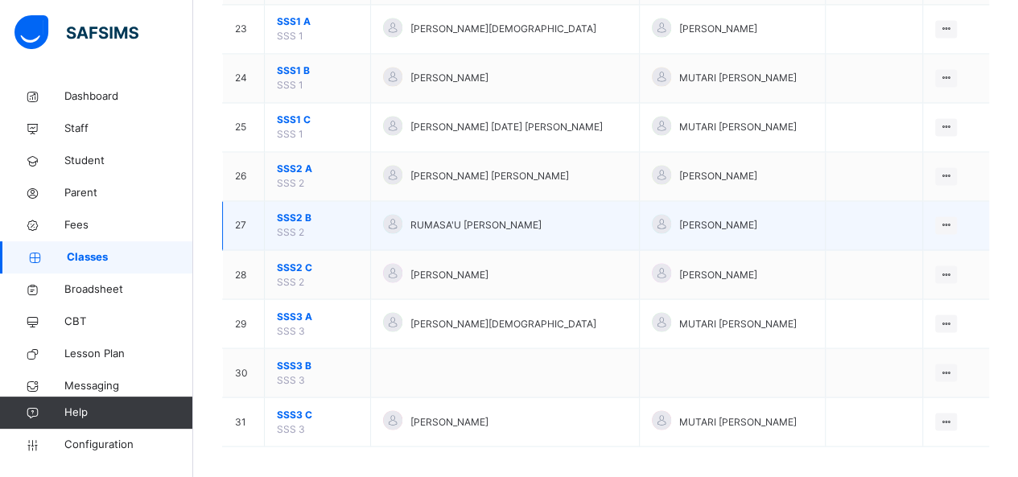
click at [286, 211] on span "SSS2 B" at bounding box center [317, 218] width 81 height 14
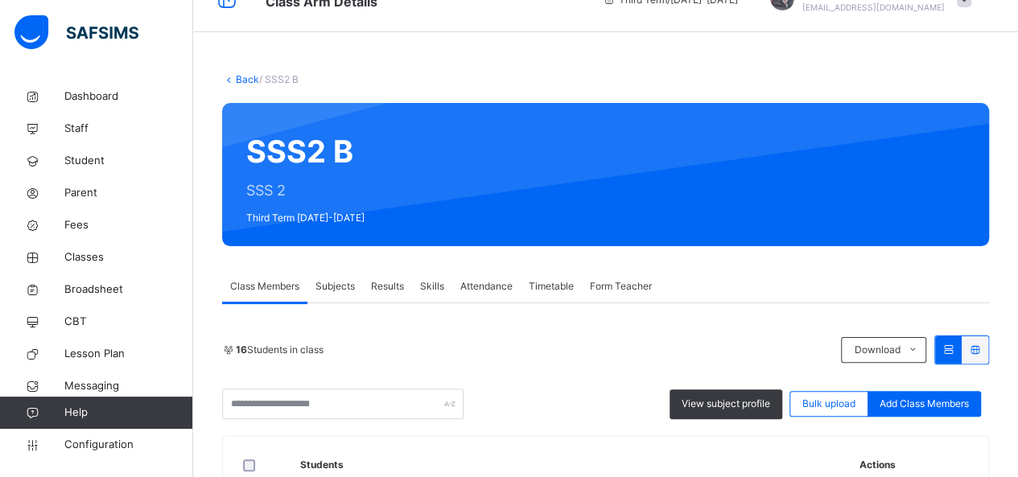
scroll to position [129, 0]
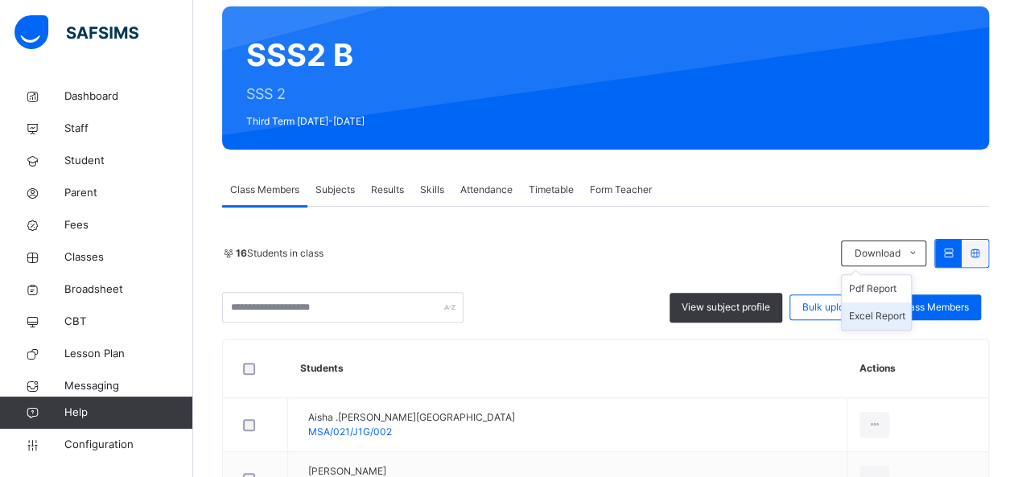
click at [879, 316] on li "Excel Report" at bounding box center [876, 316] width 69 height 27
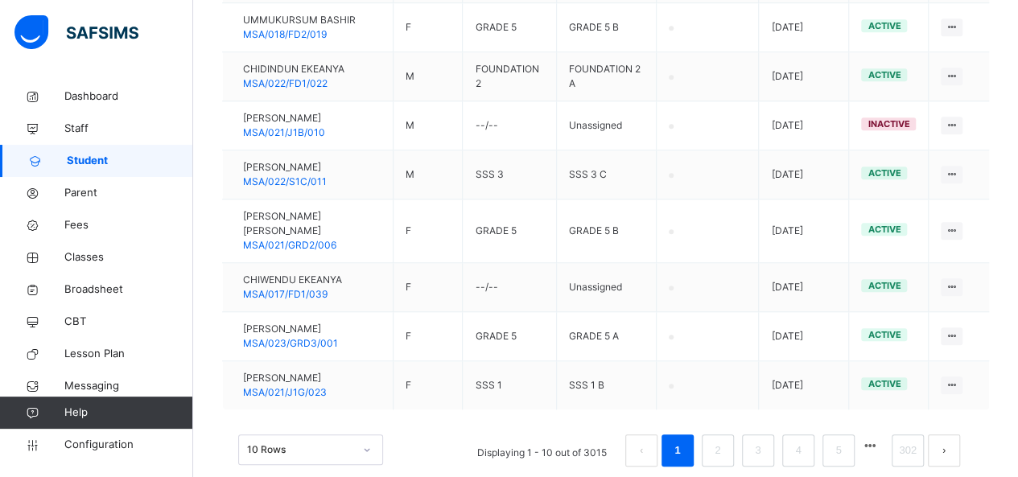
scroll to position [578, 0]
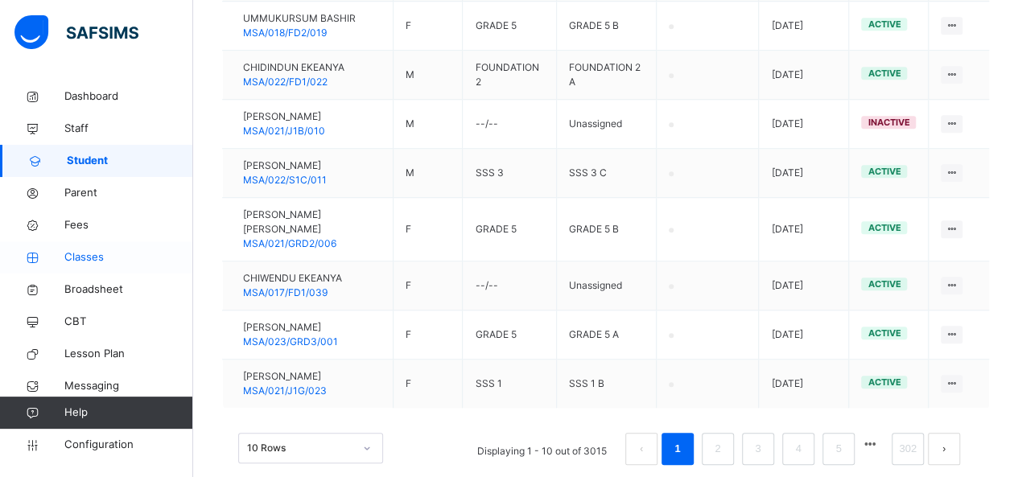
click at [84, 254] on span "Classes" at bounding box center [128, 257] width 129 height 16
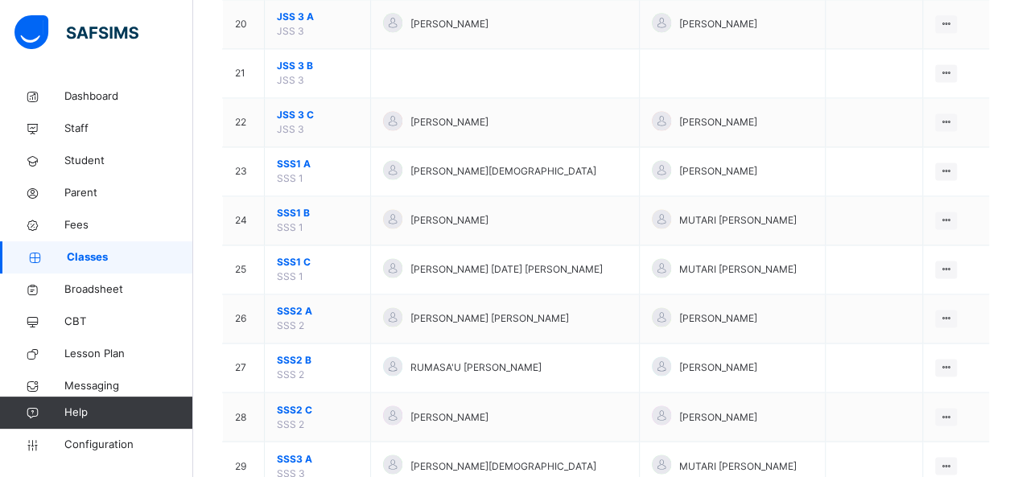
scroll to position [1127, 0]
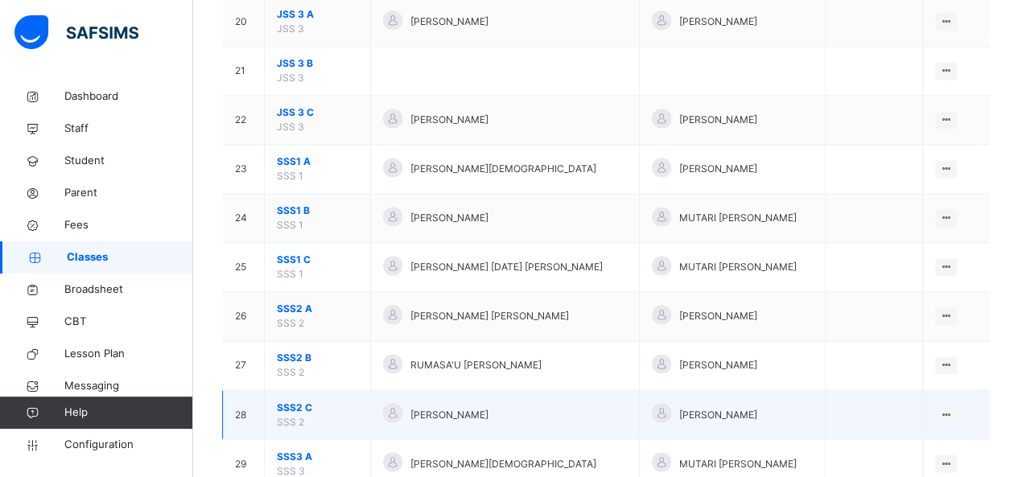
click at [285, 400] on span "SSS2 C" at bounding box center [317, 407] width 81 height 14
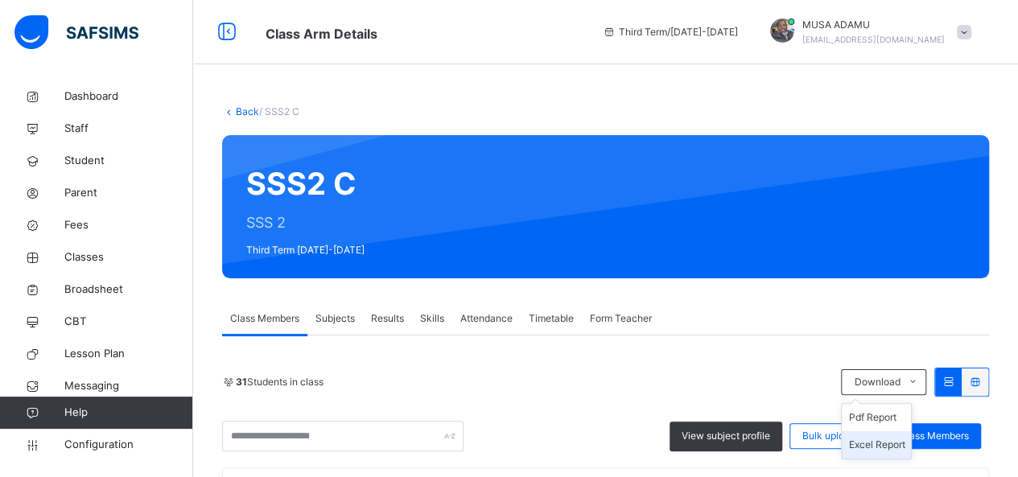
click at [878, 447] on li "Excel Report" at bounding box center [876, 444] width 69 height 27
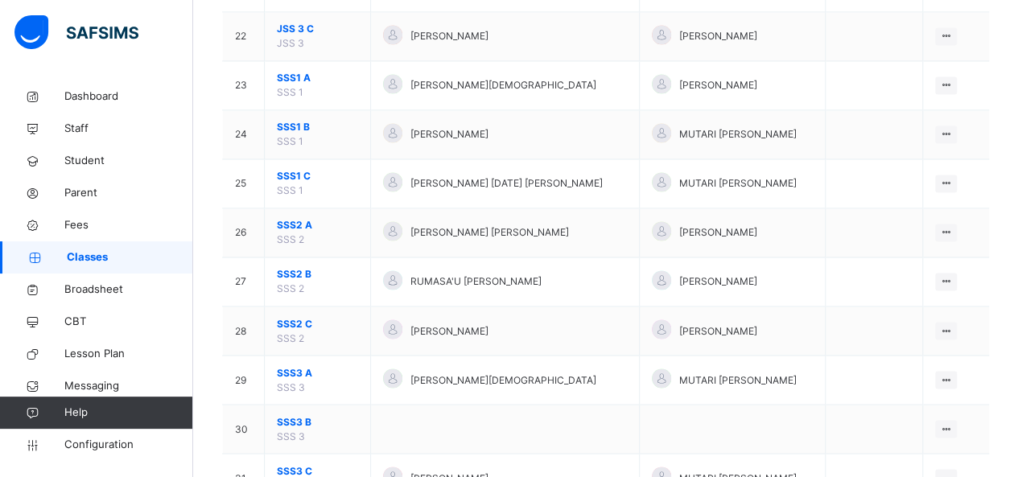
scroll to position [1267, 0]
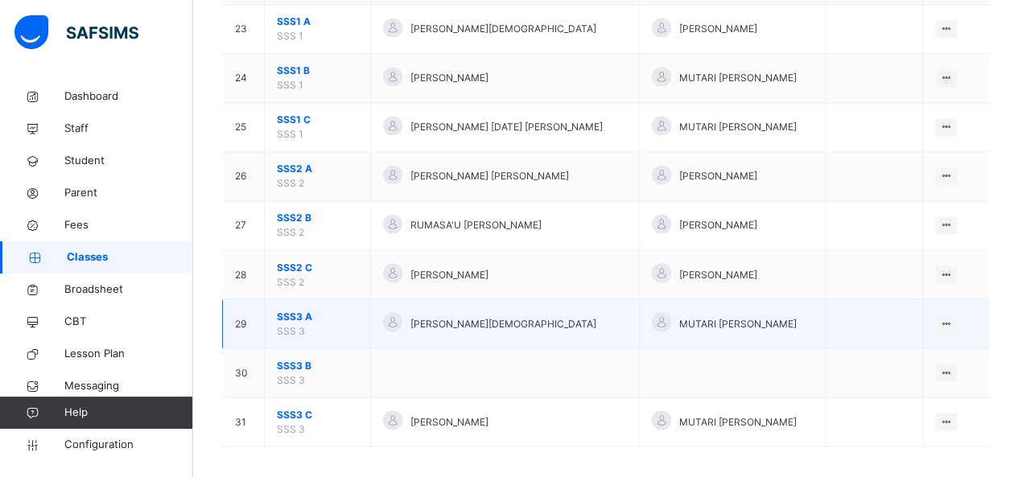
click at [293, 310] on span "SSS3 A" at bounding box center [317, 316] width 81 height 14
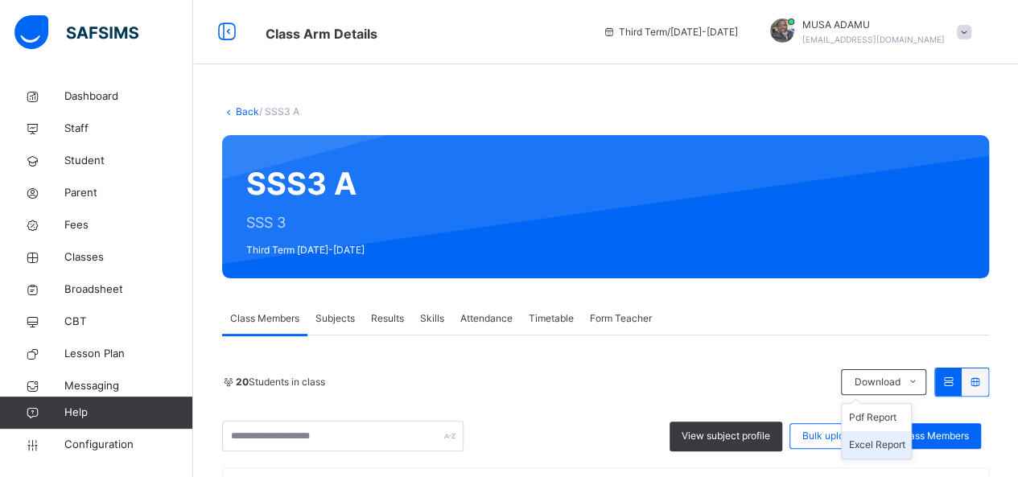
click at [873, 442] on li "Excel Report" at bounding box center [876, 444] width 69 height 27
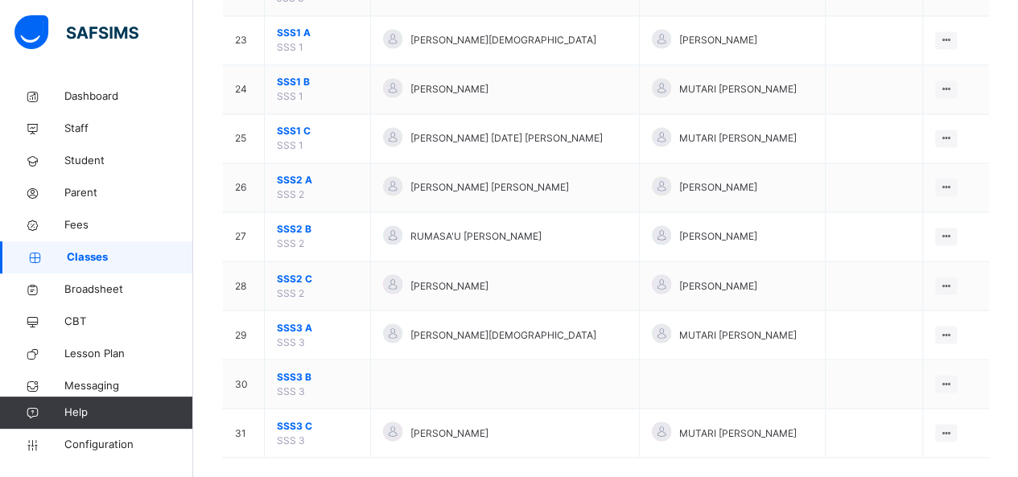
scroll to position [1267, 0]
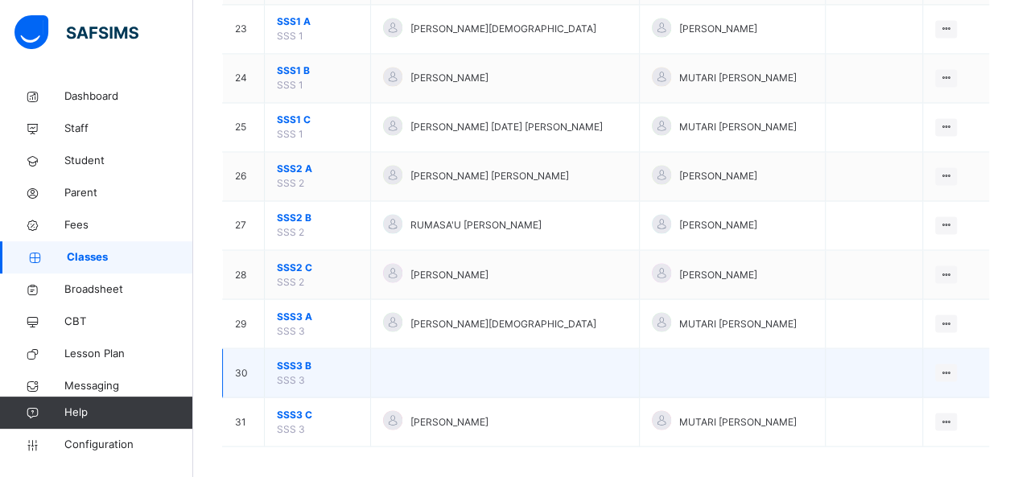
click at [292, 358] on span "SSS3 B" at bounding box center [317, 365] width 81 height 14
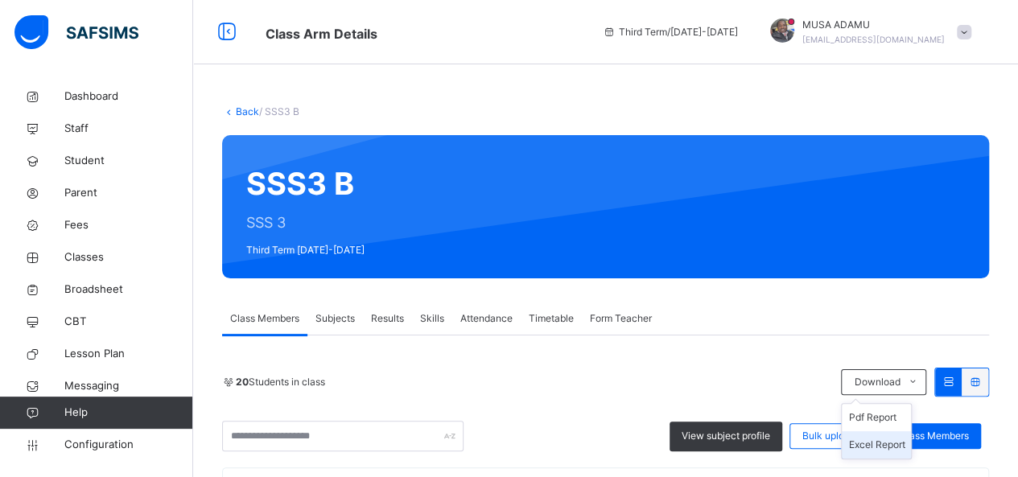
click at [876, 441] on li "Excel Report" at bounding box center [876, 444] width 69 height 27
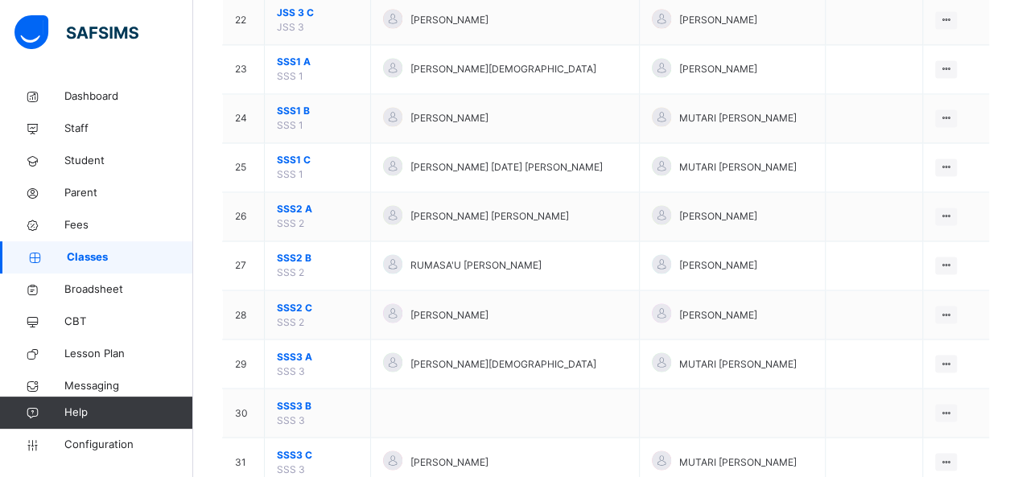
scroll to position [1267, 0]
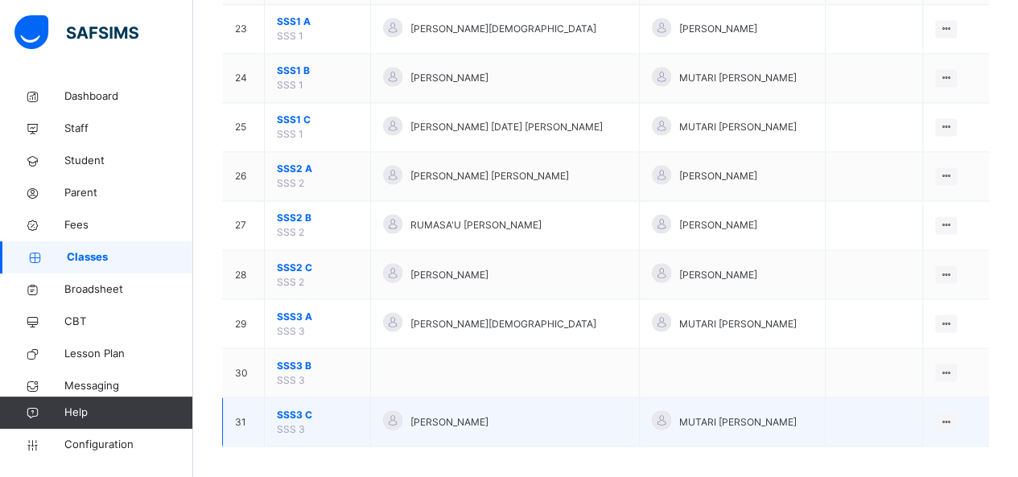
click at [290, 407] on span "SSS3 C" at bounding box center [317, 414] width 81 height 14
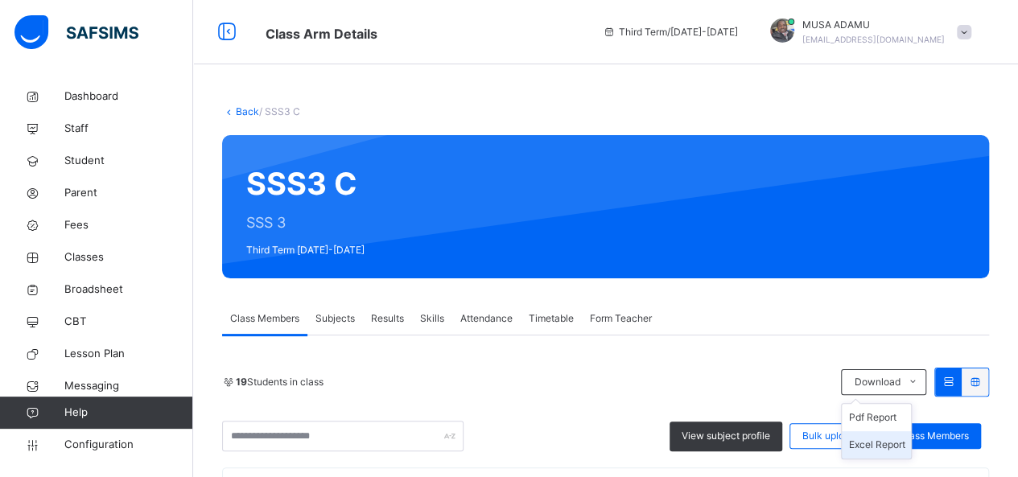
click at [872, 443] on li "Excel Report" at bounding box center [876, 444] width 69 height 27
